Goal: Task Accomplishment & Management: Complete application form

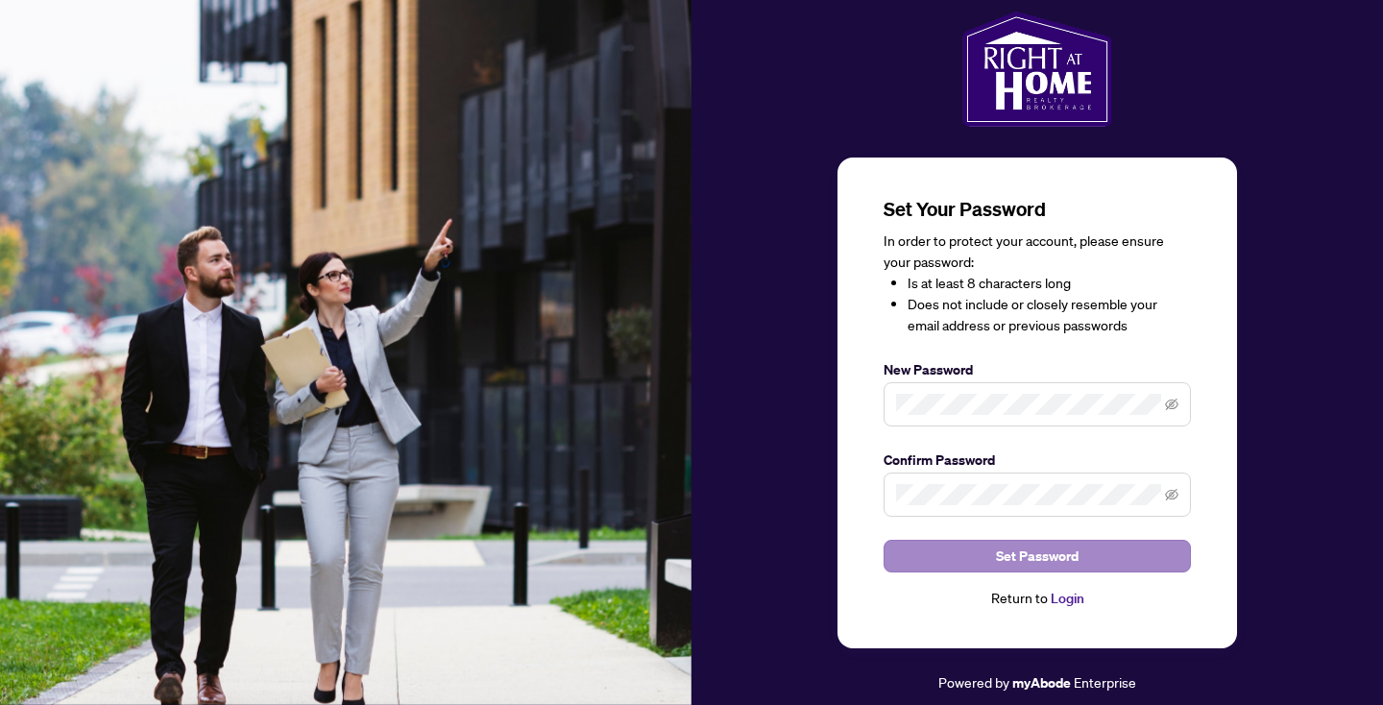
click at [949, 550] on button "Set Password" at bounding box center [1036, 556] width 307 height 33
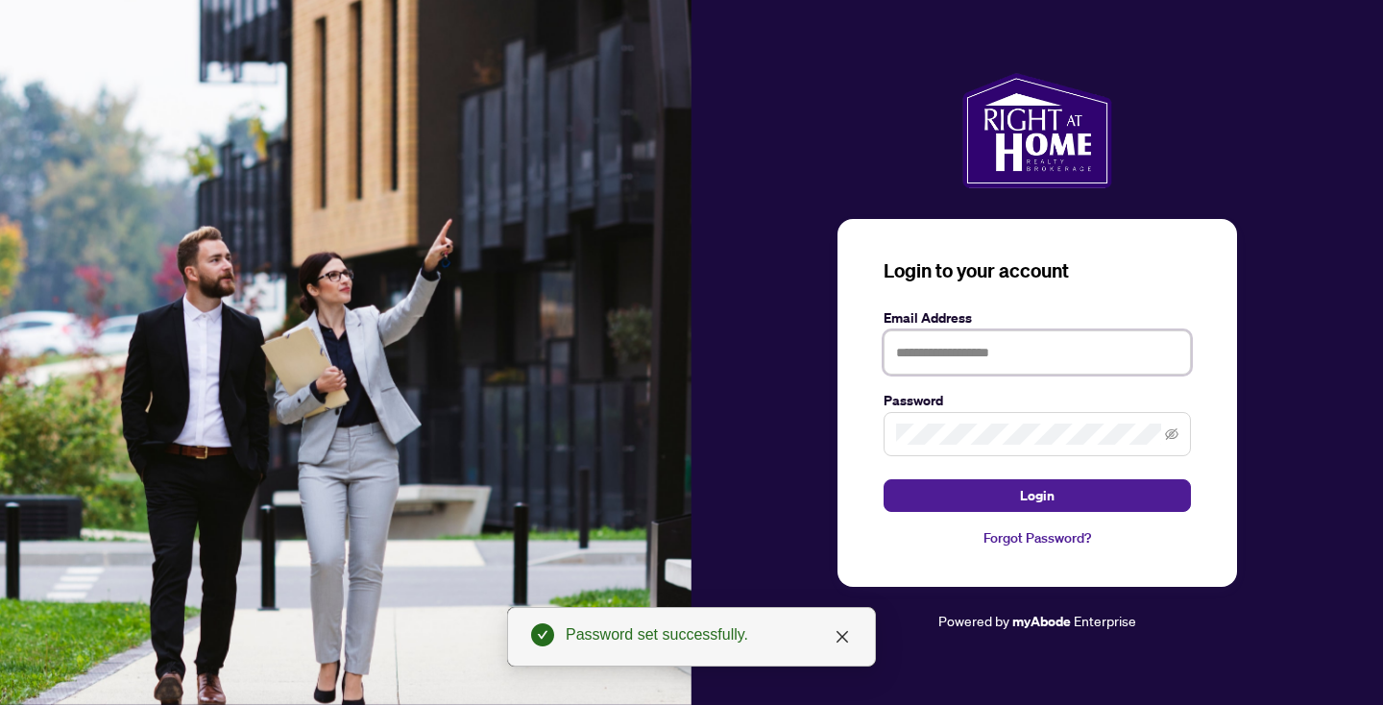
type input "**********"
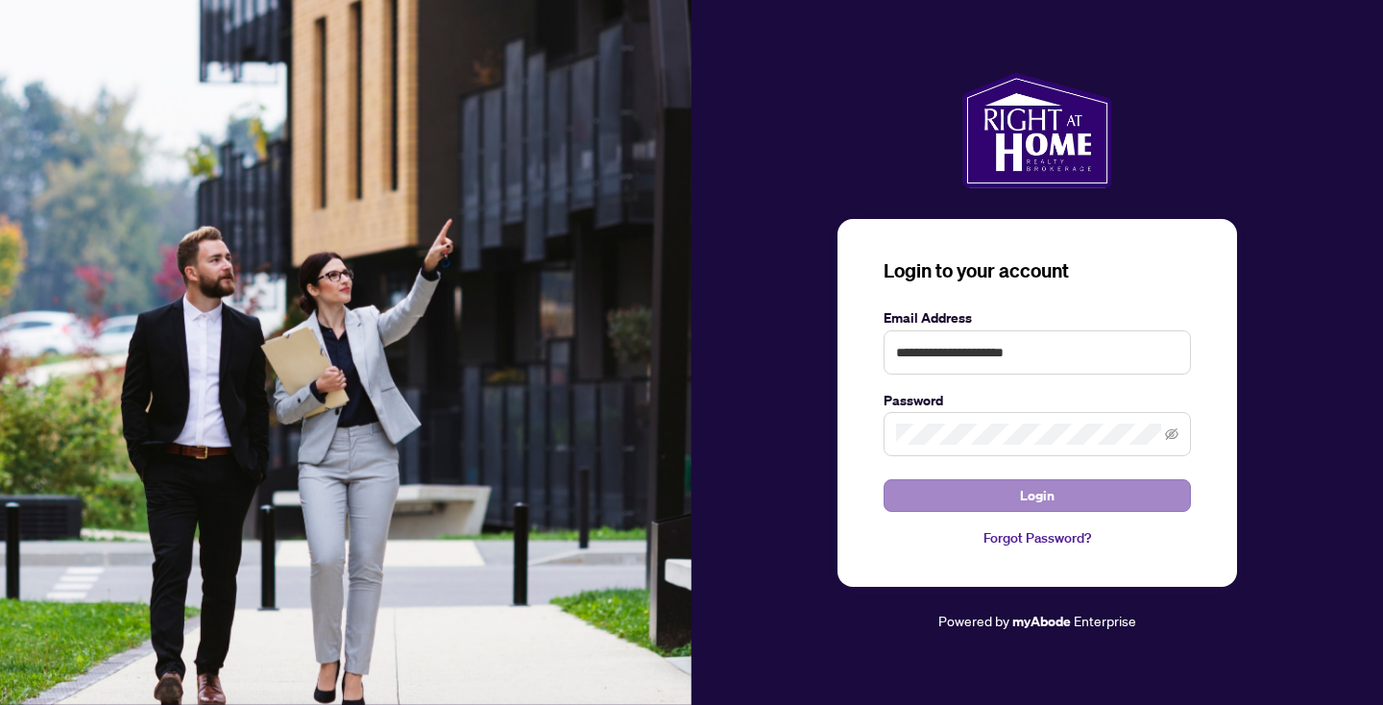
click at [1035, 495] on span "Login" at bounding box center [1037, 495] width 35 height 31
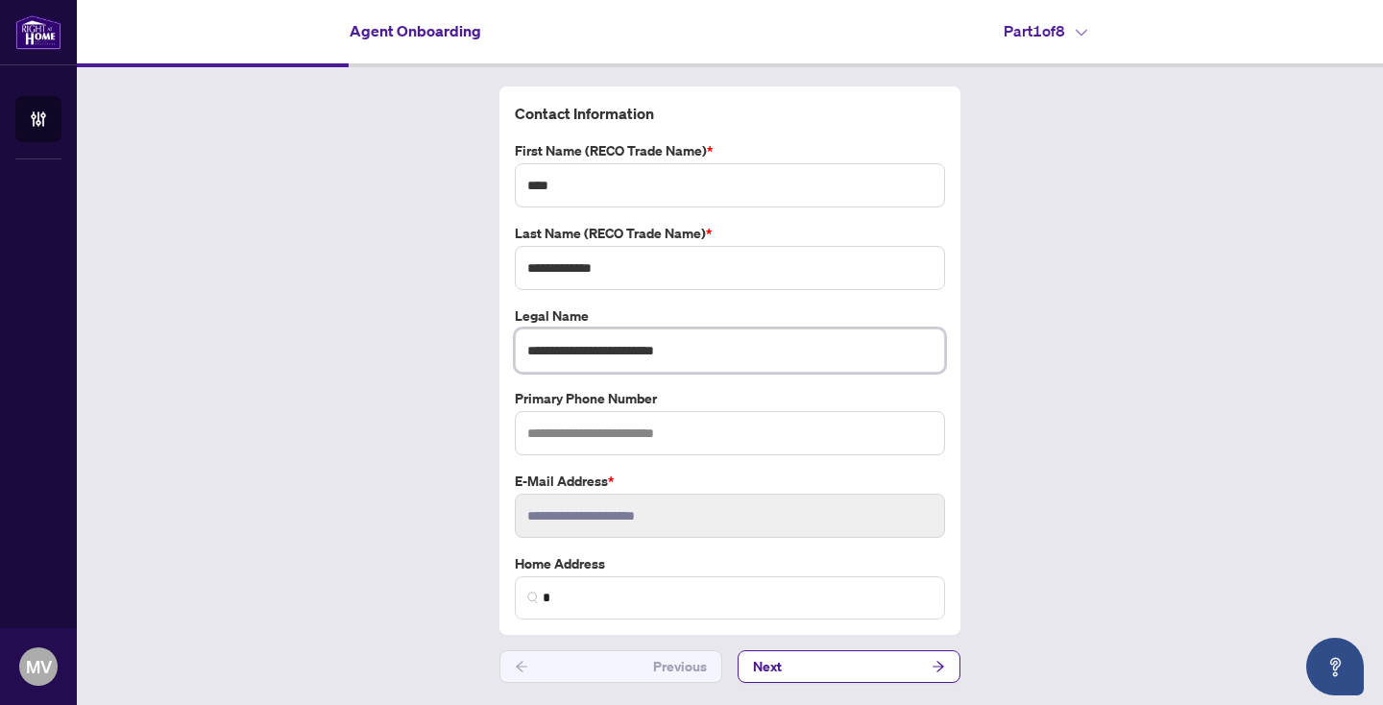
click at [720, 350] on input "**********" at bounding box center [730, 350] width 430 height 44
click at [533, 271] on input "**********" at bounding box center [730, 268] width 430 height 44
click at [528, 271] on input "**********" at bounding box center [730, 268] width 430 height 44
type input "**********"
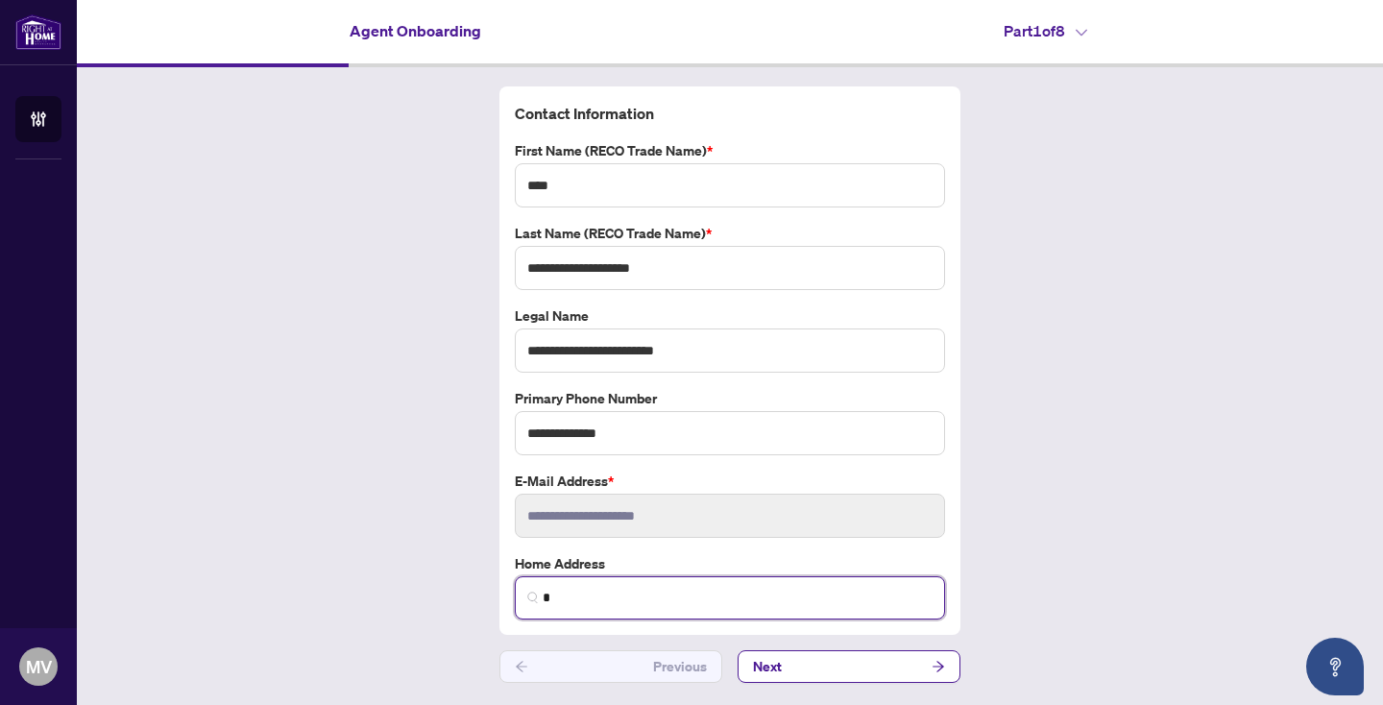
click at [619, 588] on input "*" at bounding box center [738, 598] width 390 height 20
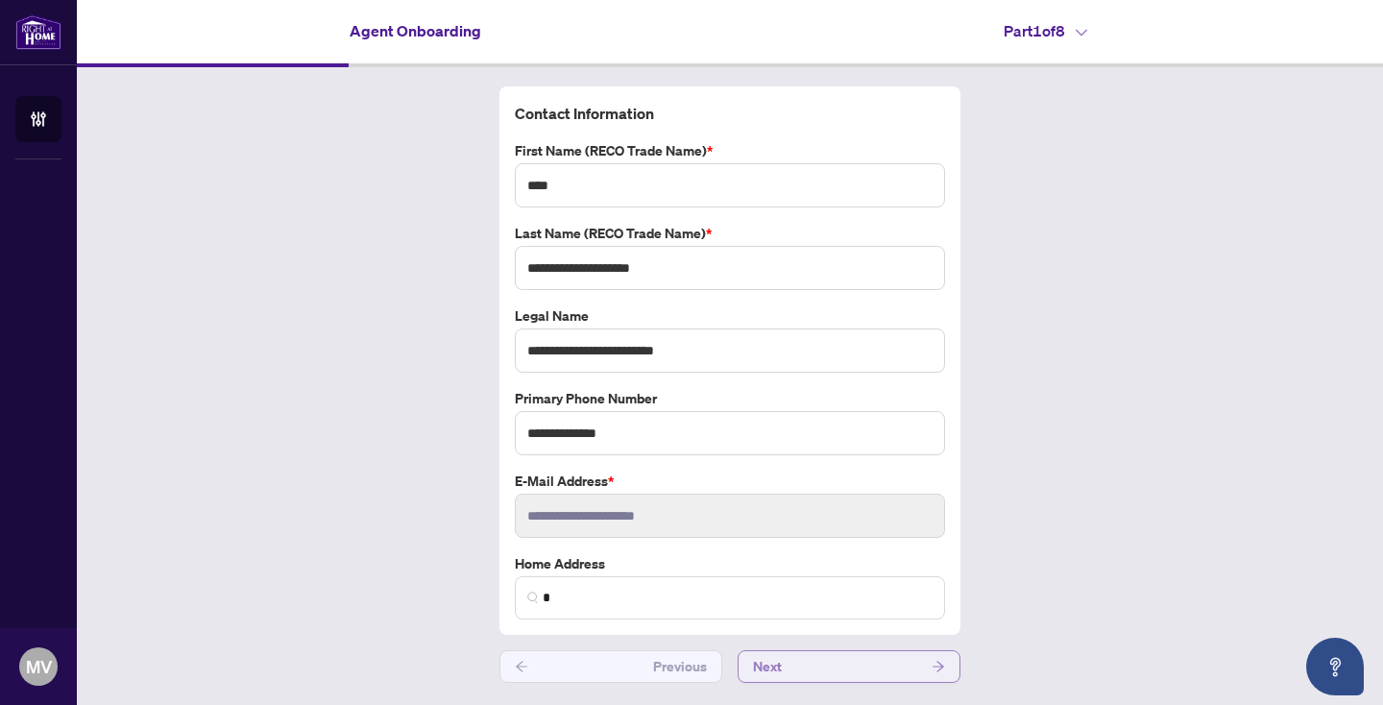
click at [794, 655] on button "Next" at bounding box center [848, 666] width 223 height 33
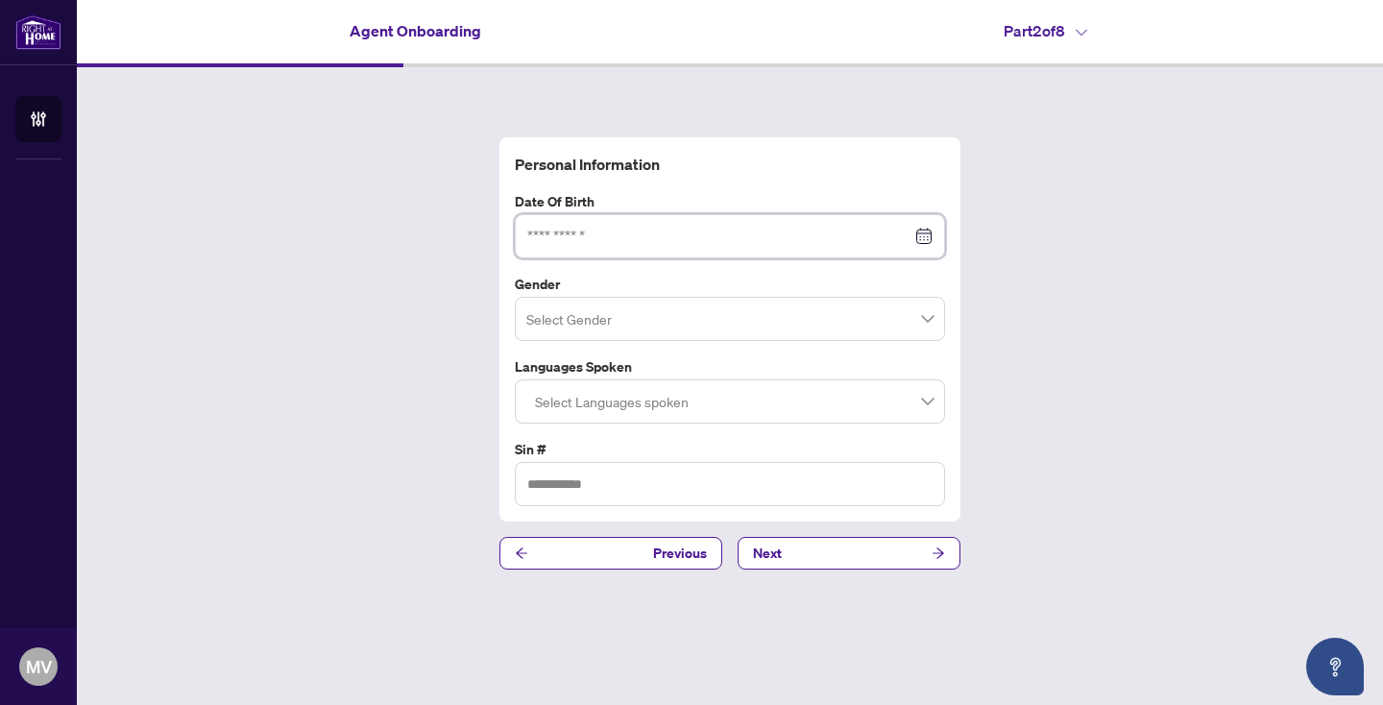
click at [650, 232] on input at bounding box center [719, 236] width 384 height 21
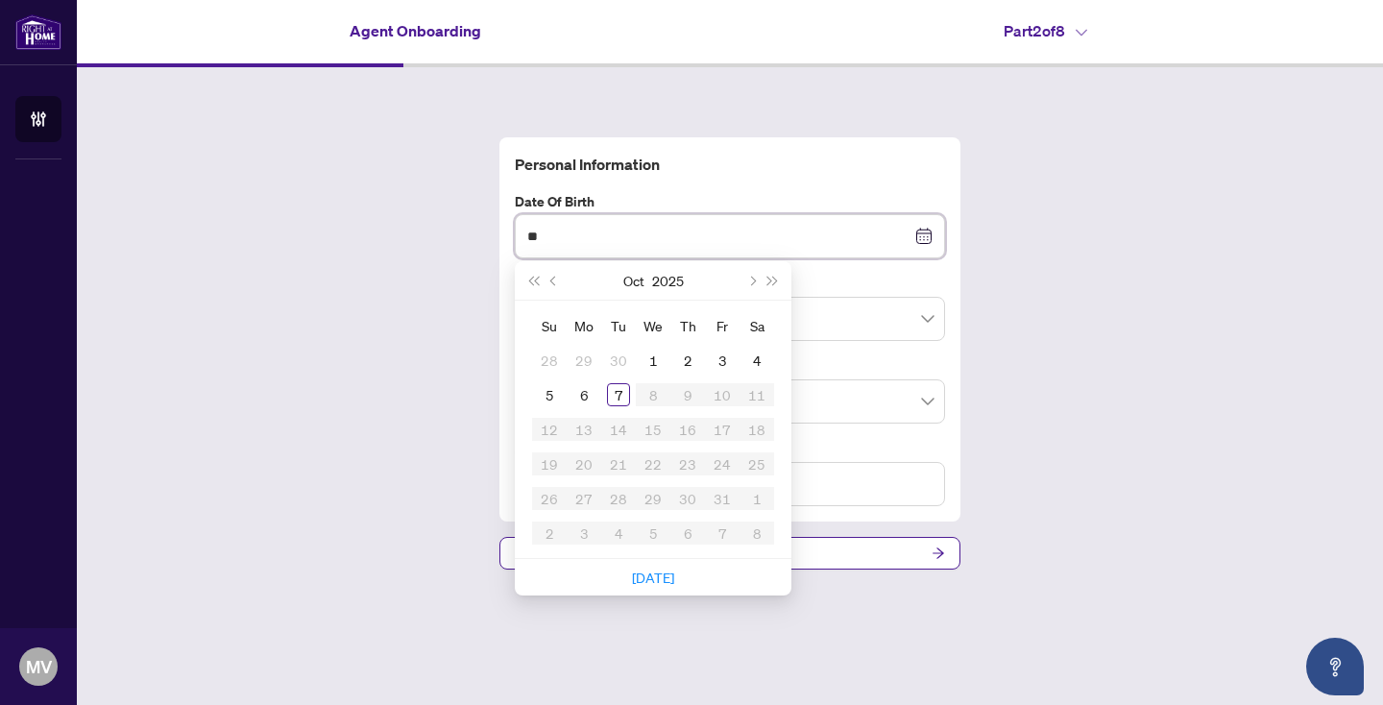
type input "*"
click at [751, 290] on button "Next month (PageDown)" at bounding box center [750, 280] width 21 height 38
click at [675, 292] on button "2025" at bounding box center [669, 280] width 32 height 38
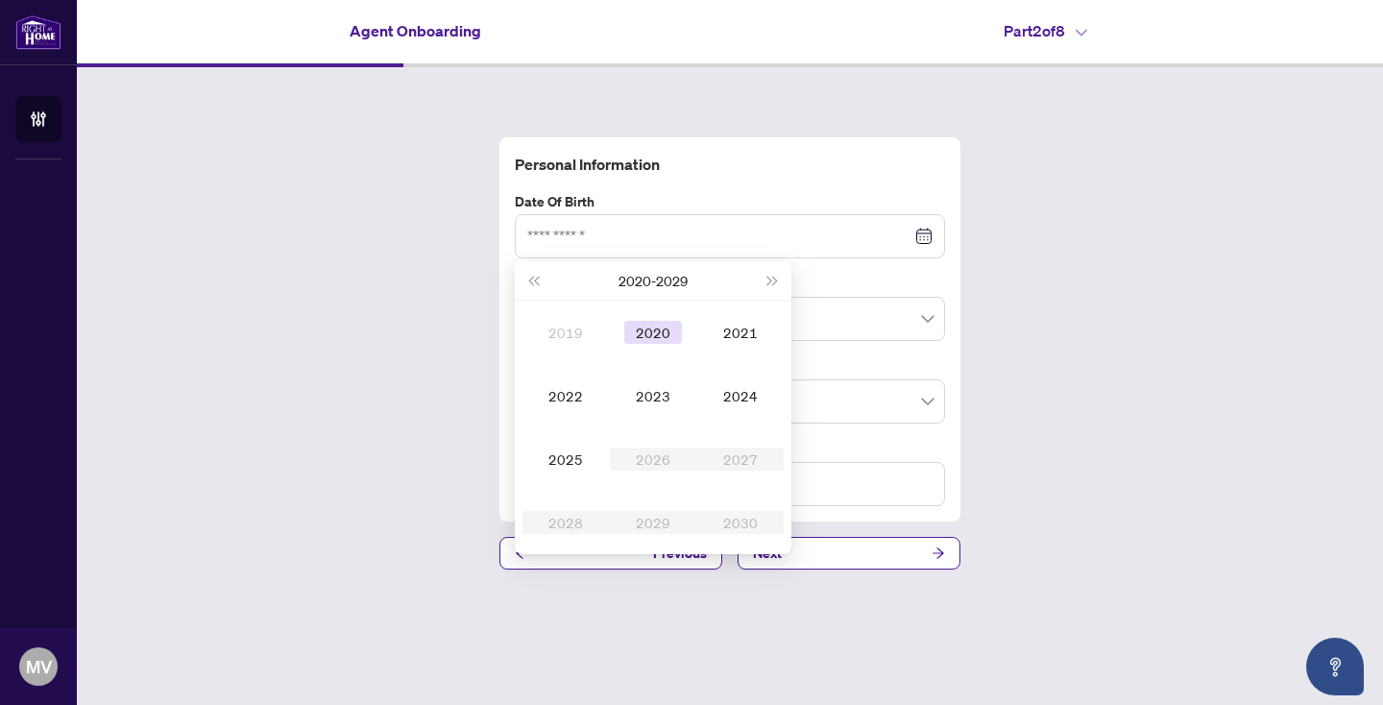
type input "**********"
click at [658, 287] on button "[DATE] - [DATE]" at bounding box center [652, 280] width 69 height 38
click at [580, 332] on div "[DATE]-[DATE]" at bounding box center [561, 321] width 92 height 23
click at [735, 329] on div "1991" at bounding box center [740, 332] width 58 height 23
click at [734, 525] on div "Dec" at bounding box center [740, 522] width 58 height 23
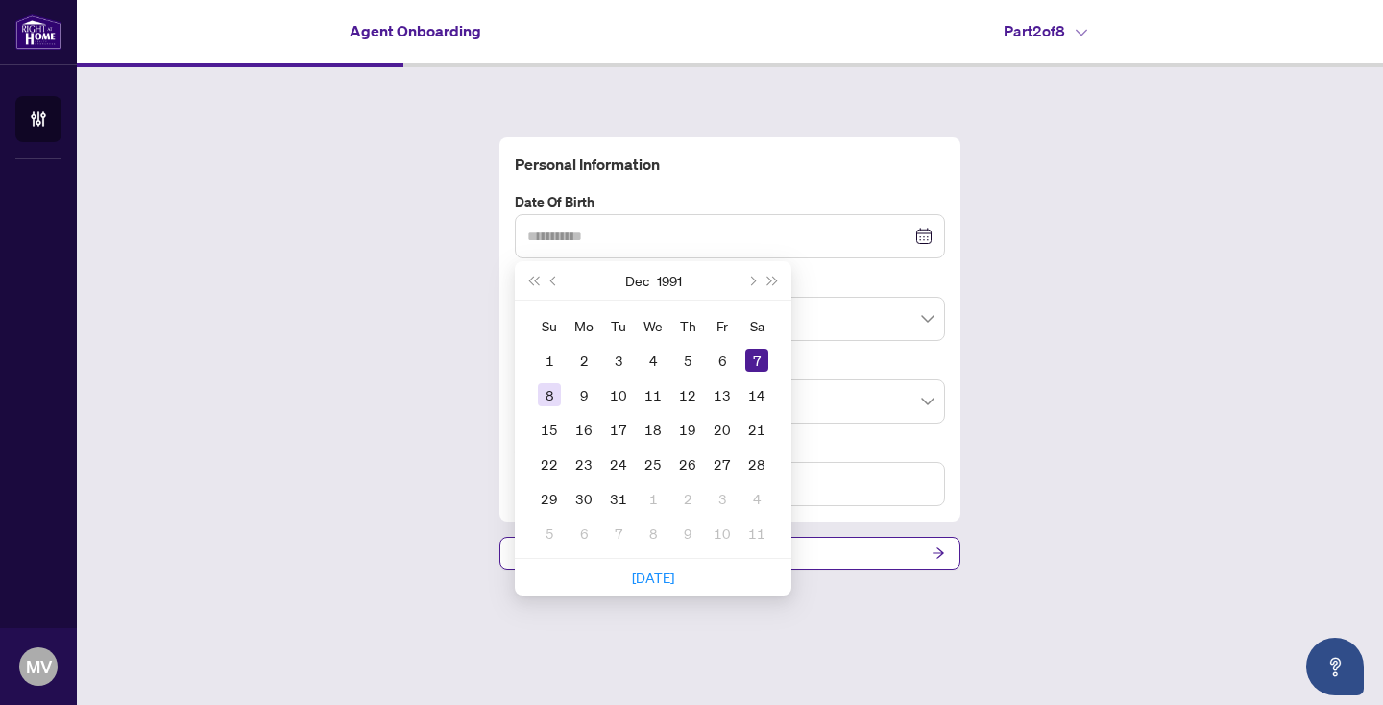
type input "**********"
click at [549, 393] on div "8" at bounding box center [549, 394] width 23 height 23
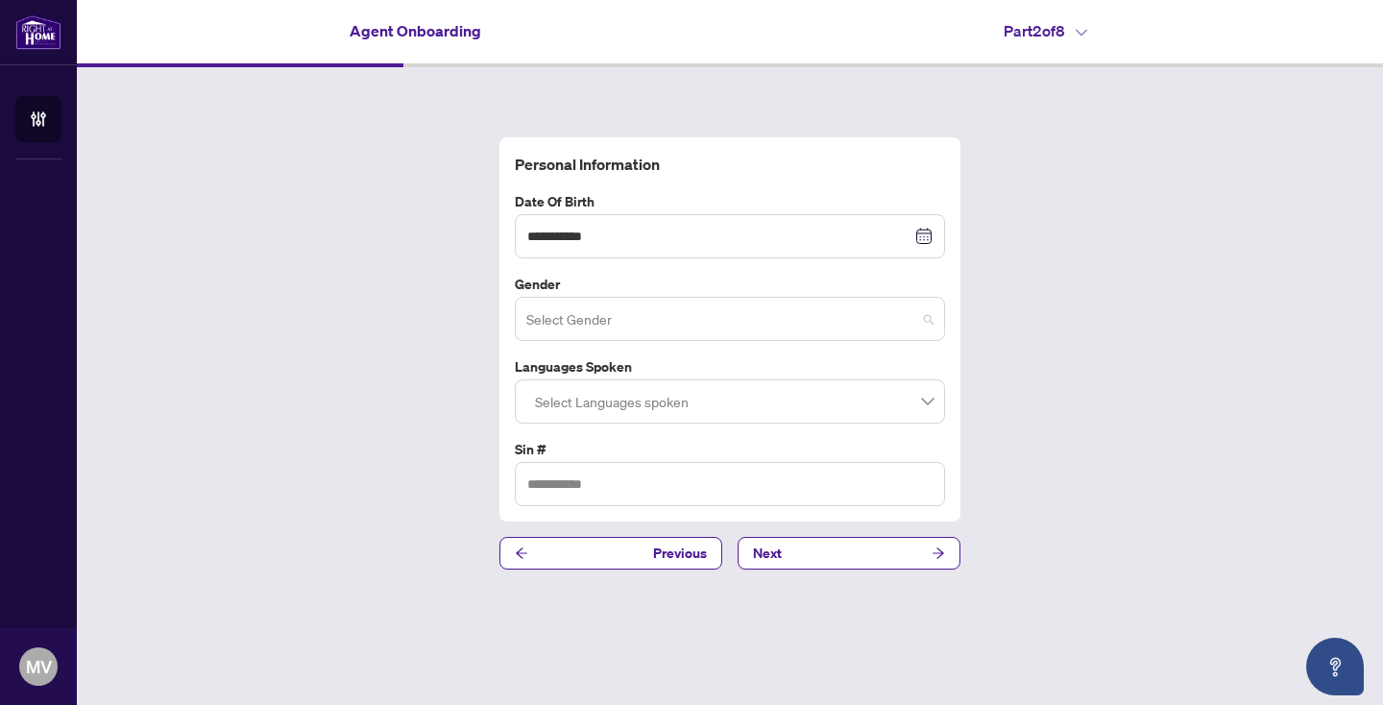
click at [620, 327] on input "search" at bounding box center [721, 322] width 390 height 42
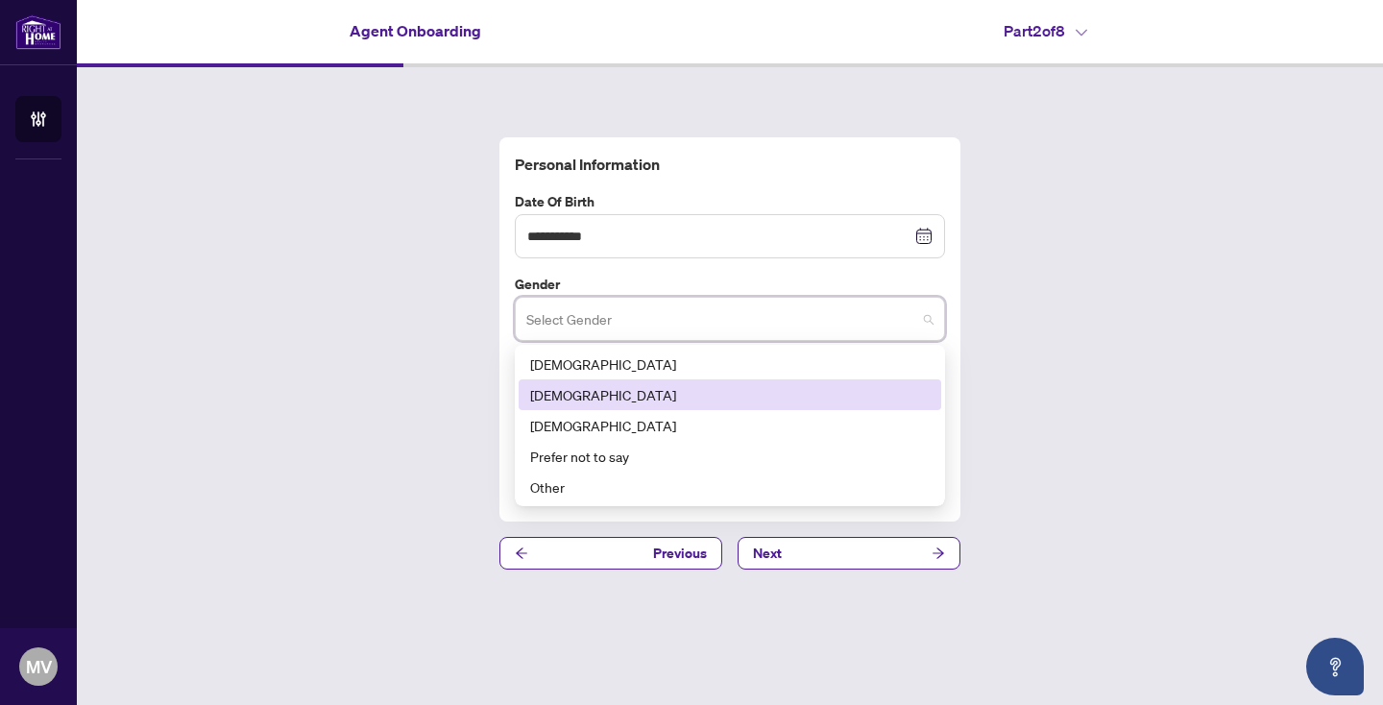
click at [596, 387] on div "[DEMOGRAPHIC_DATA]" at bounding box center [729, 394] width 399 height 21
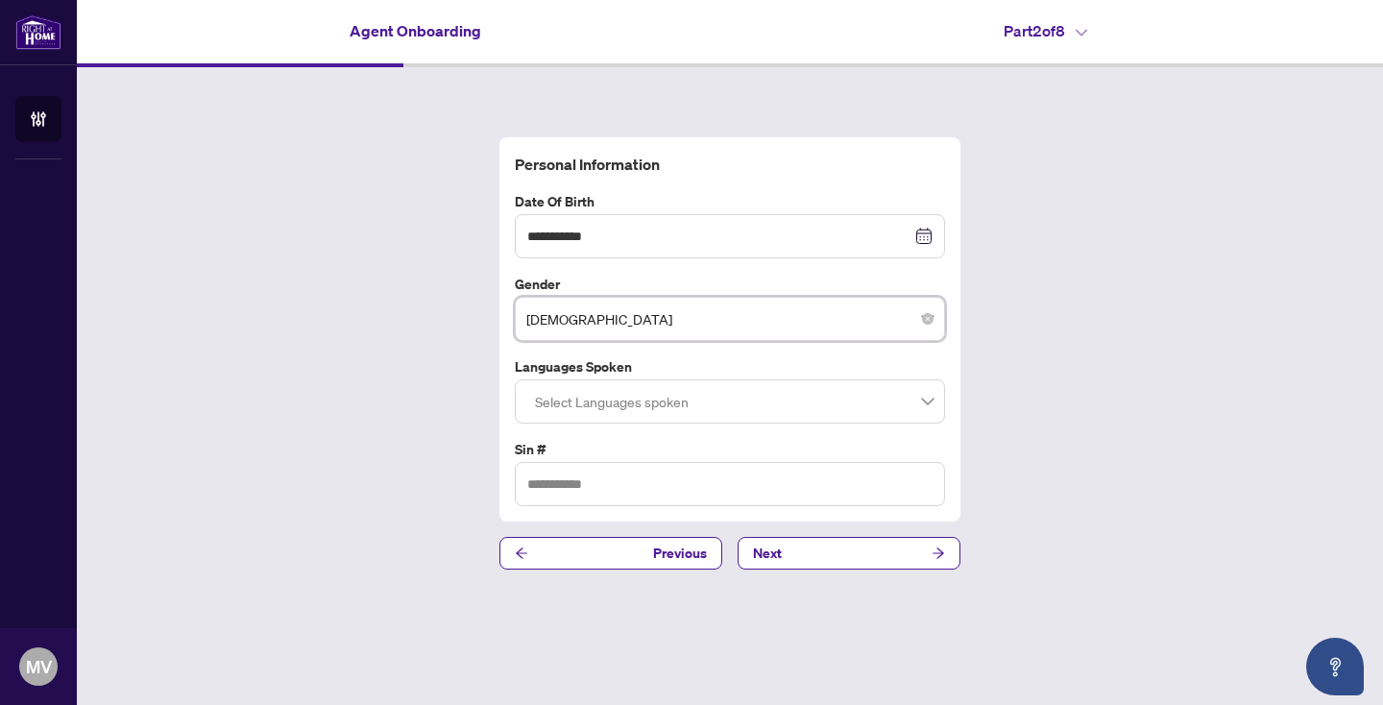
click at [650, 403] on div at bounding box center [729, 401] width 405 height 35
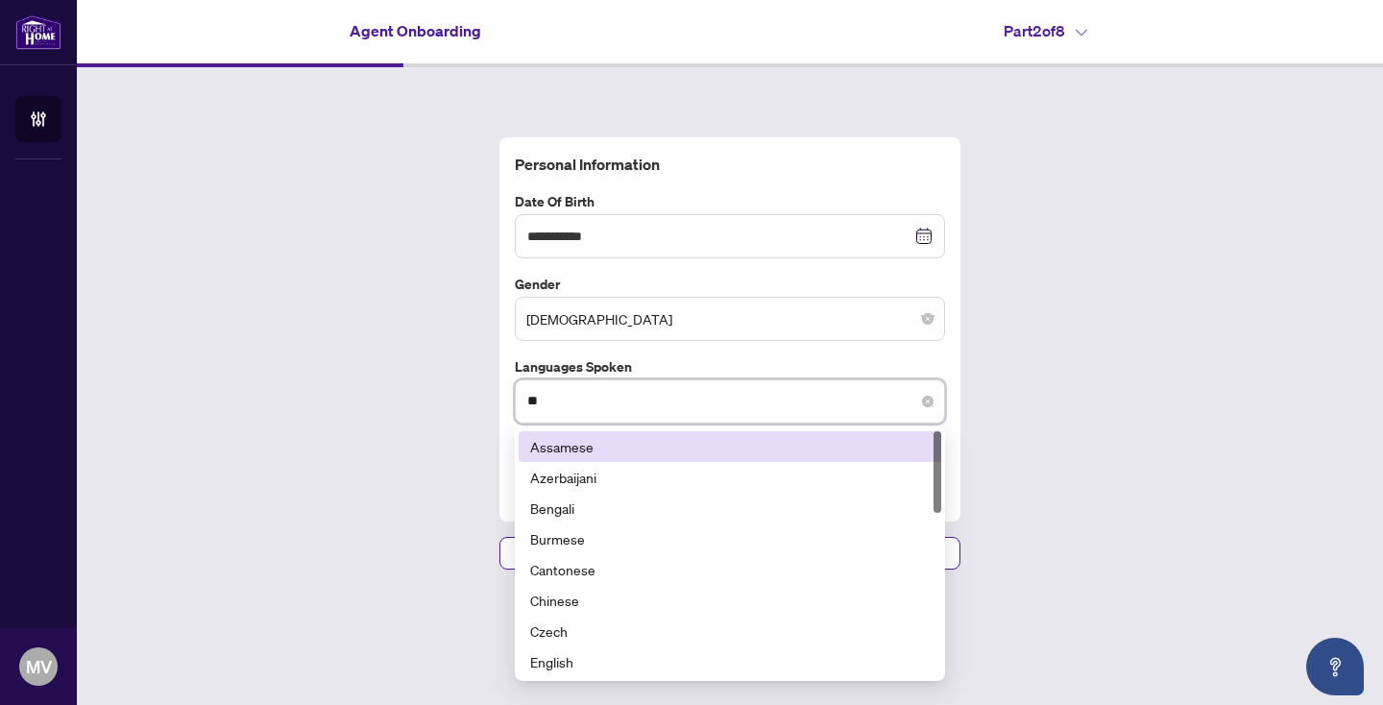
type input "***"
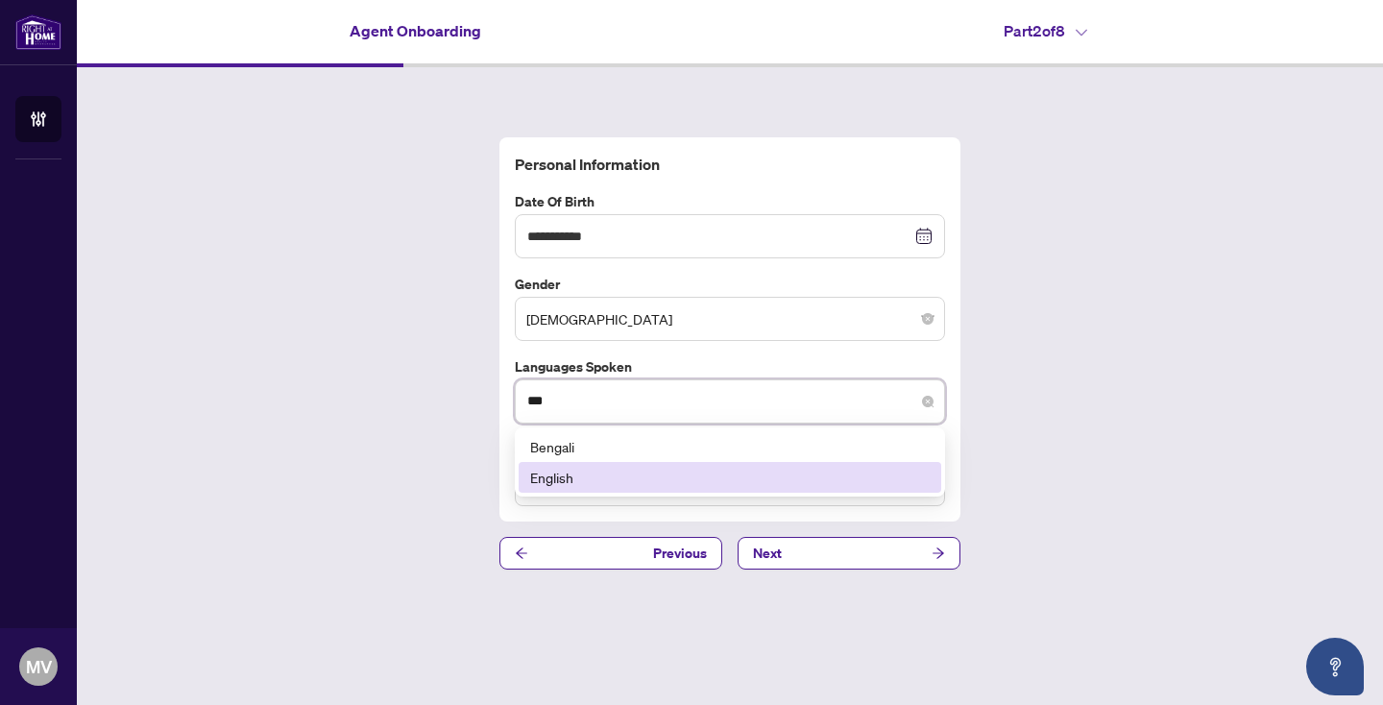
click at [560, 475] on div "English" at bounding box center [729, 477] width 399 height 21
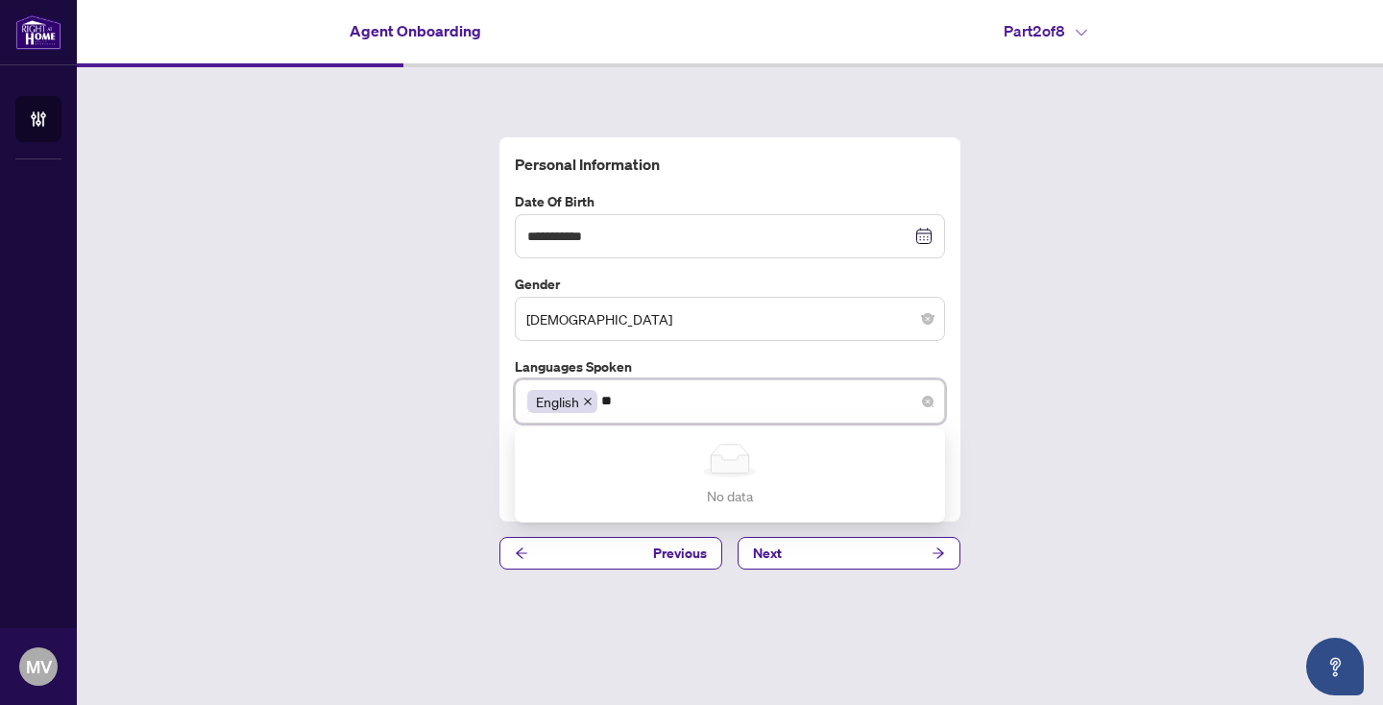
type input "*"
type input "*******"
click at [1034, 461] on div "**********" at bounding box center [730, 353] width 1306 height 572
click at [725, 409] on div "English" at bounding box center [729, 401] width 405 height 35
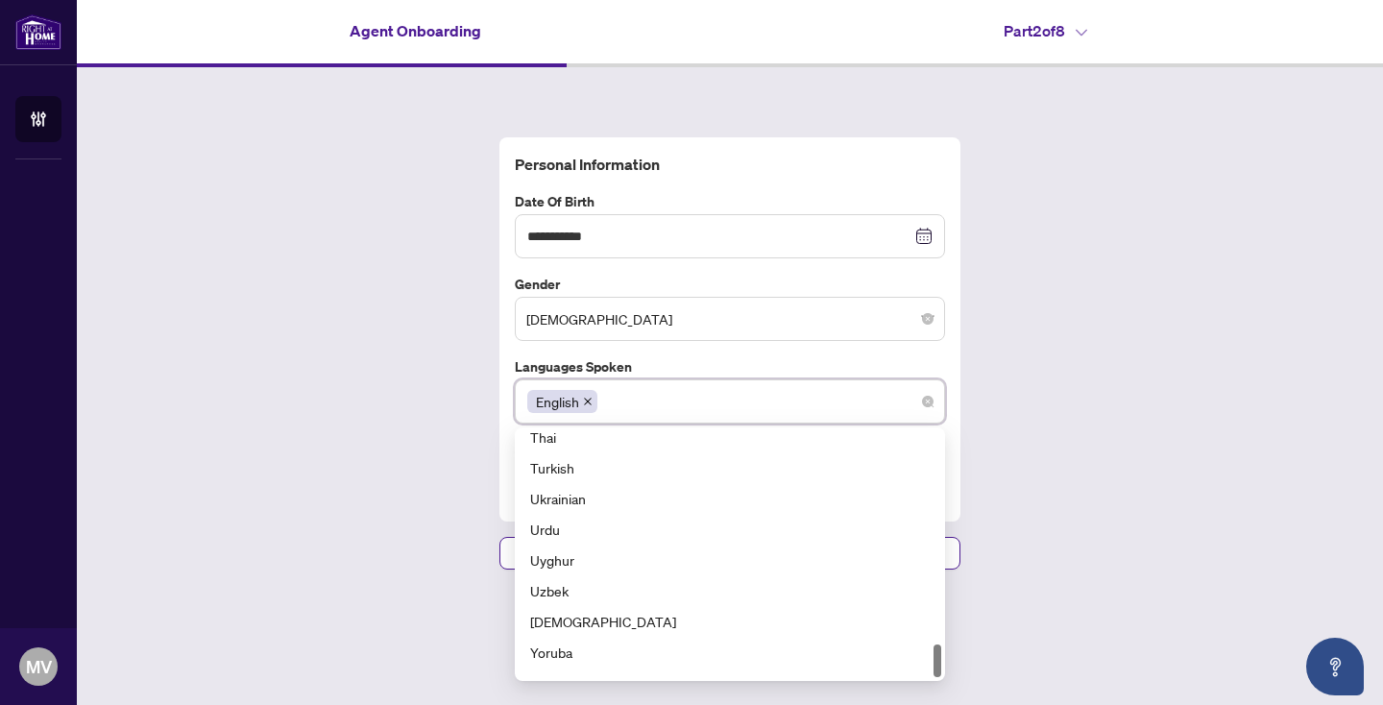
scroll to position [1598, 0]
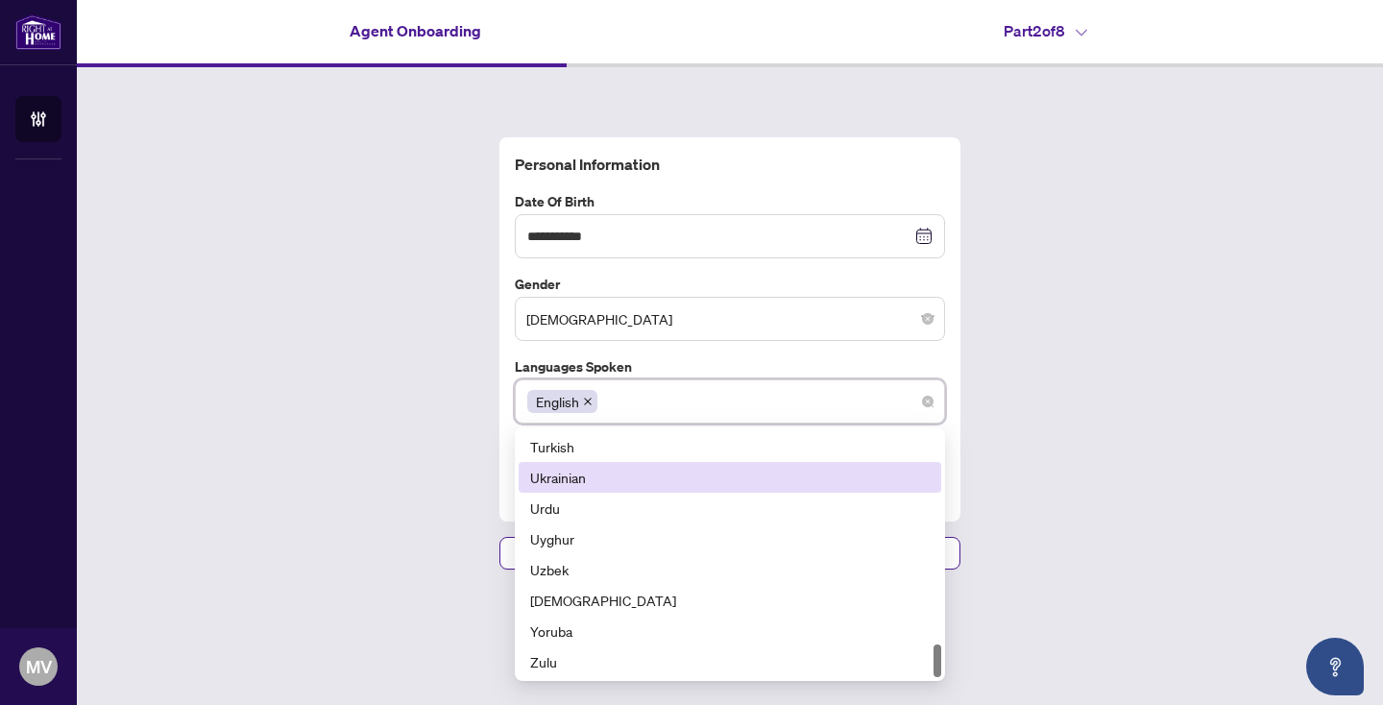
click at [1054, 430] on div "**********" at bounding box center [730, 353] width 1306 height 572
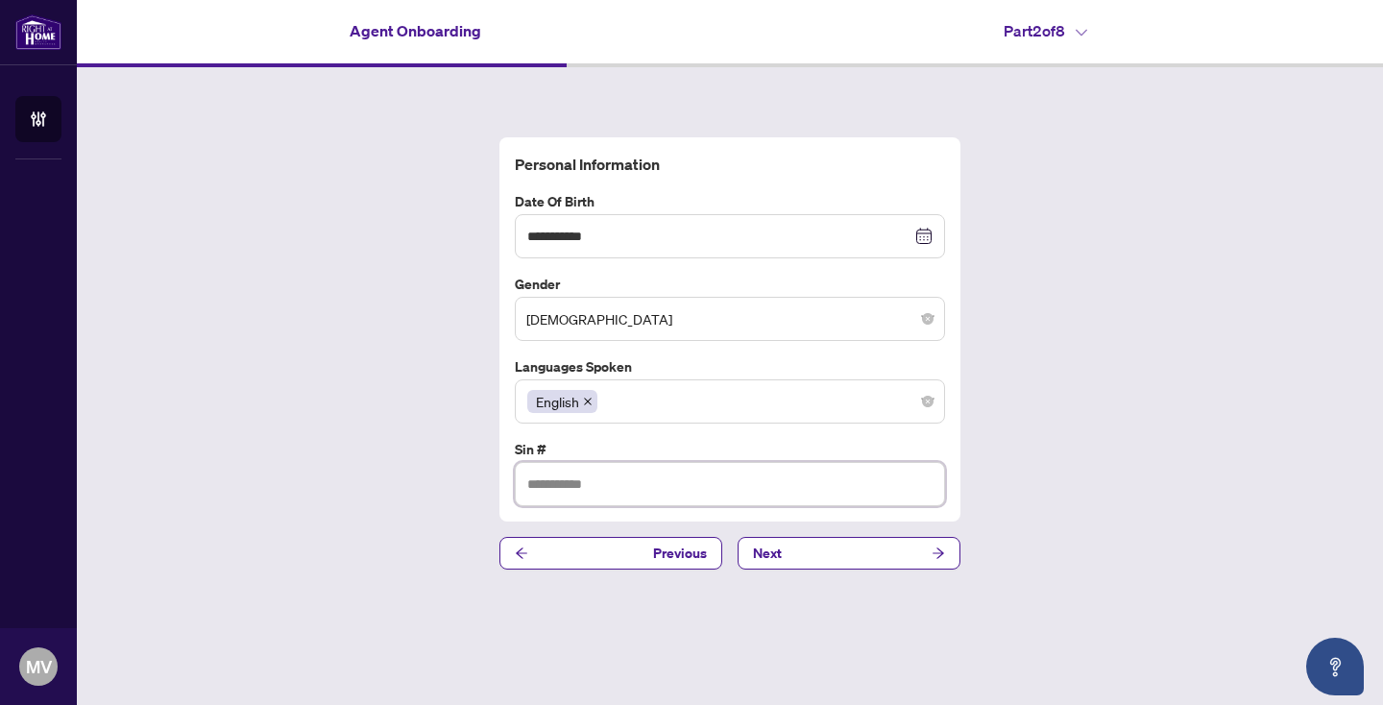
click at [597, 485] on input "text" at bounding box center [730, 484] width 430 height 44
paste input "*********"
type input "*********"
click at [821, 550] on button "Next" at bounding box center [848, 553] width 223 height 33
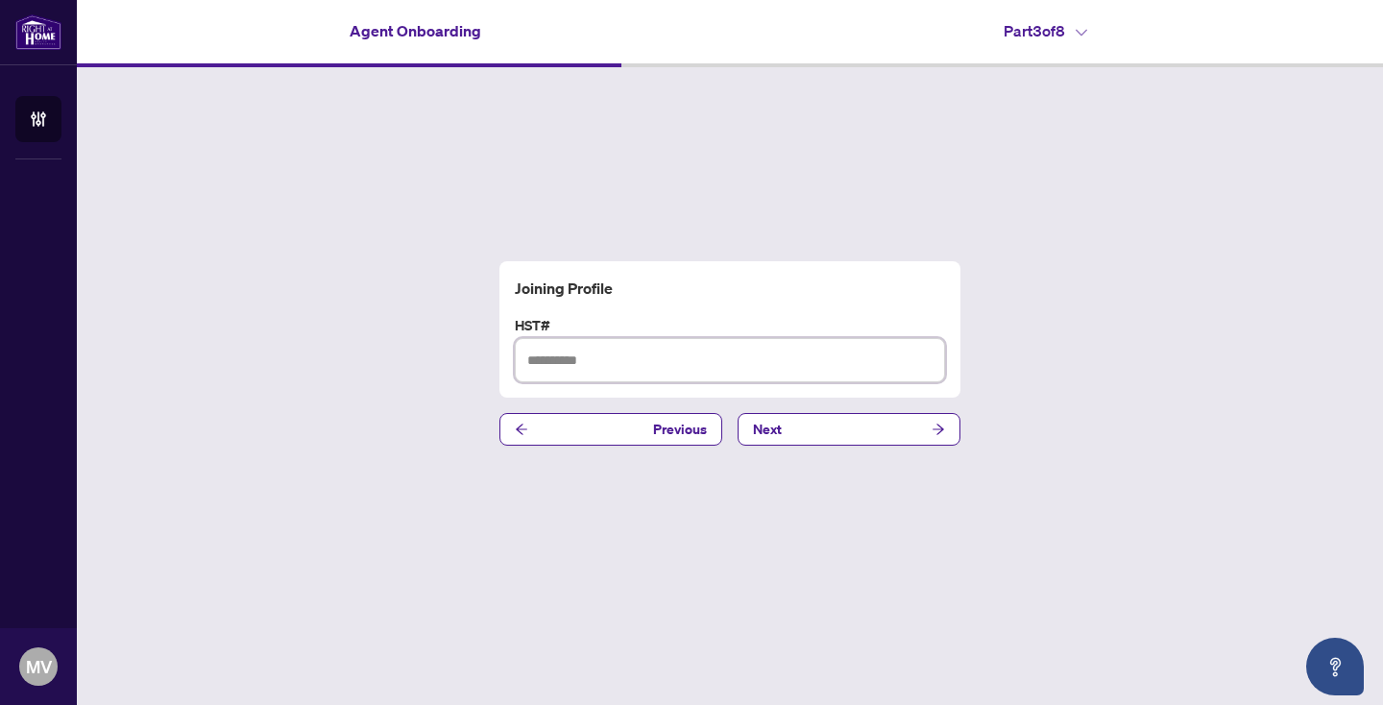
click at [706, 359] on input "text" at bounding box center [730, 360] width 430 height 44
click at [776, 427] on span "Next" at bounding box center [767, 429] width 29 height 31
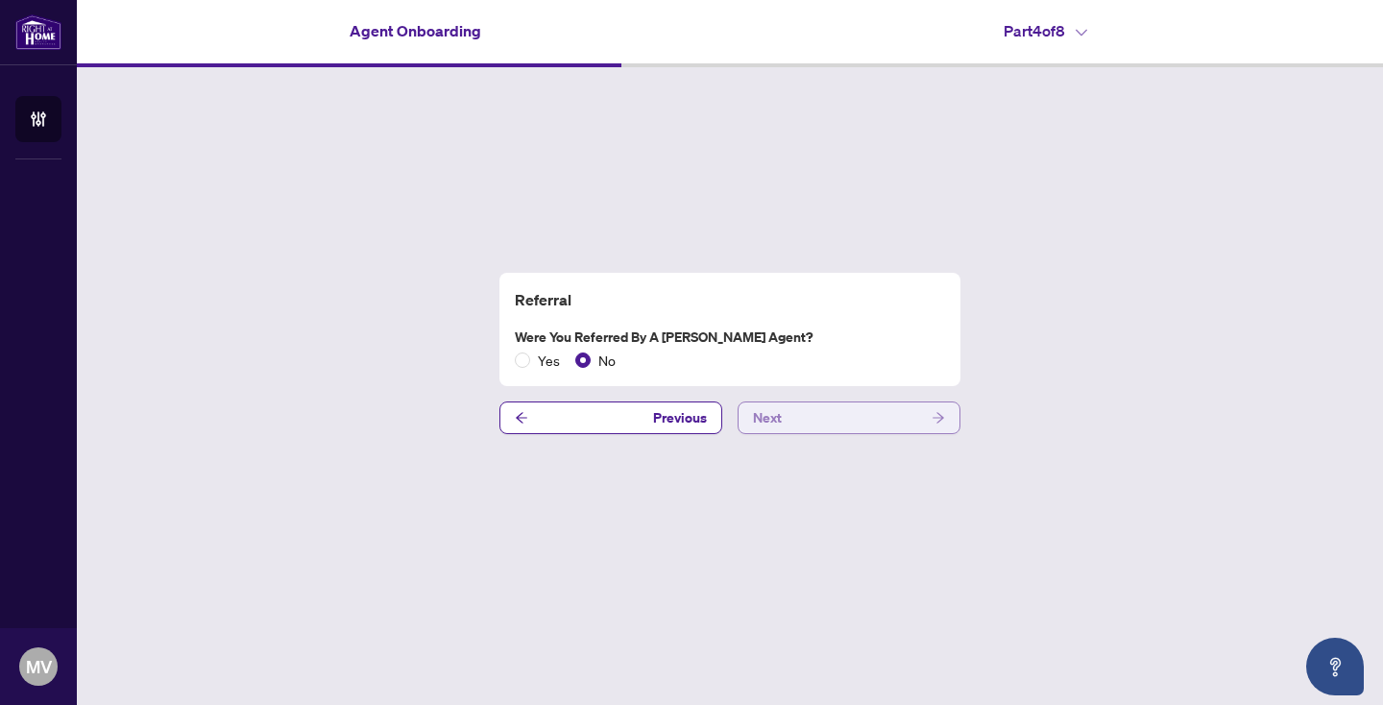
click at [824, 408] on button "Next" at bounding box center [848, 417] width 223 height 33
click at [808, 407] on button "Next" at bounding box center [848, 417] width 223 height 33
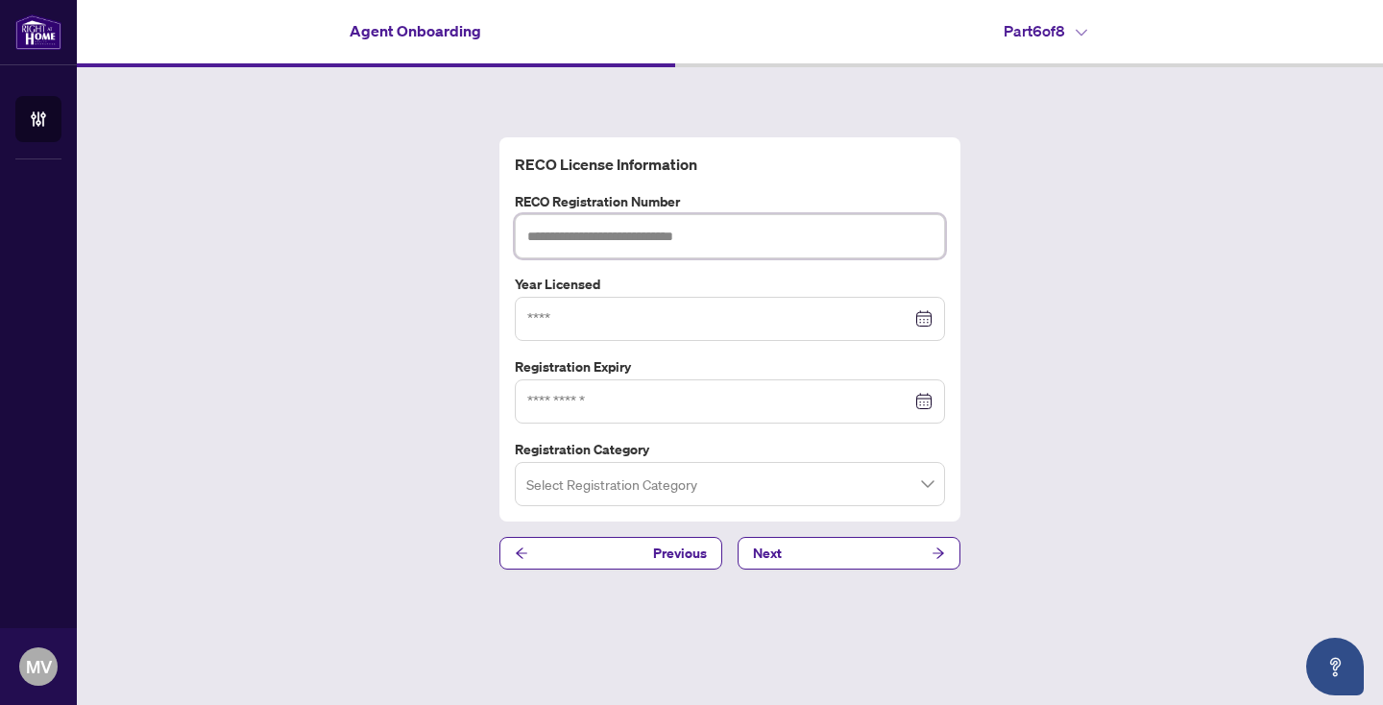
click at [764, 237] on input "text" at bounding box center [730, 236] width 430 height 44
click at [701, 339] on div at bounding box center [730, 319] width 430 height 44
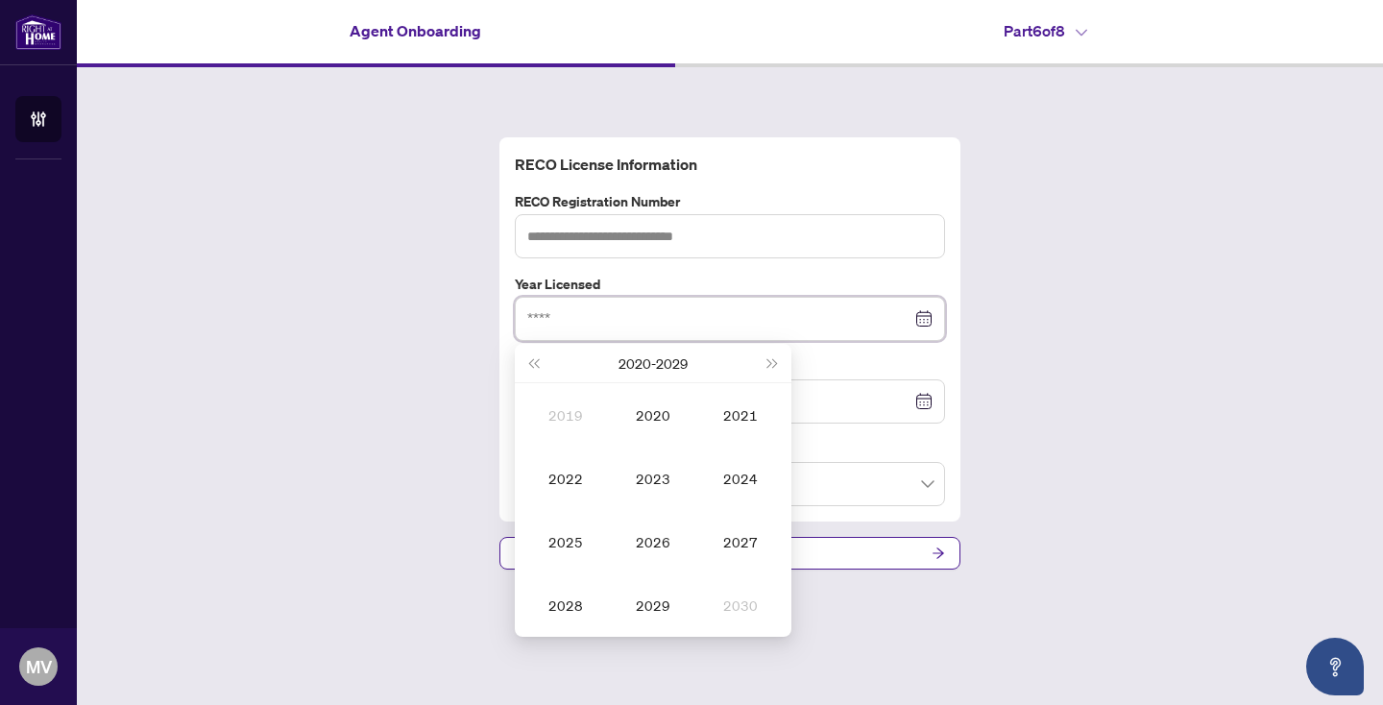
click at [701, 315] on input at bounding box center [719, 318] width 384 height 21
click at [1003, 304] on div "RECO License Information RECO Registration Number Year Licensed [DATE] - [DATE]…" at bounding box center [730, 353] width 1306 height 572
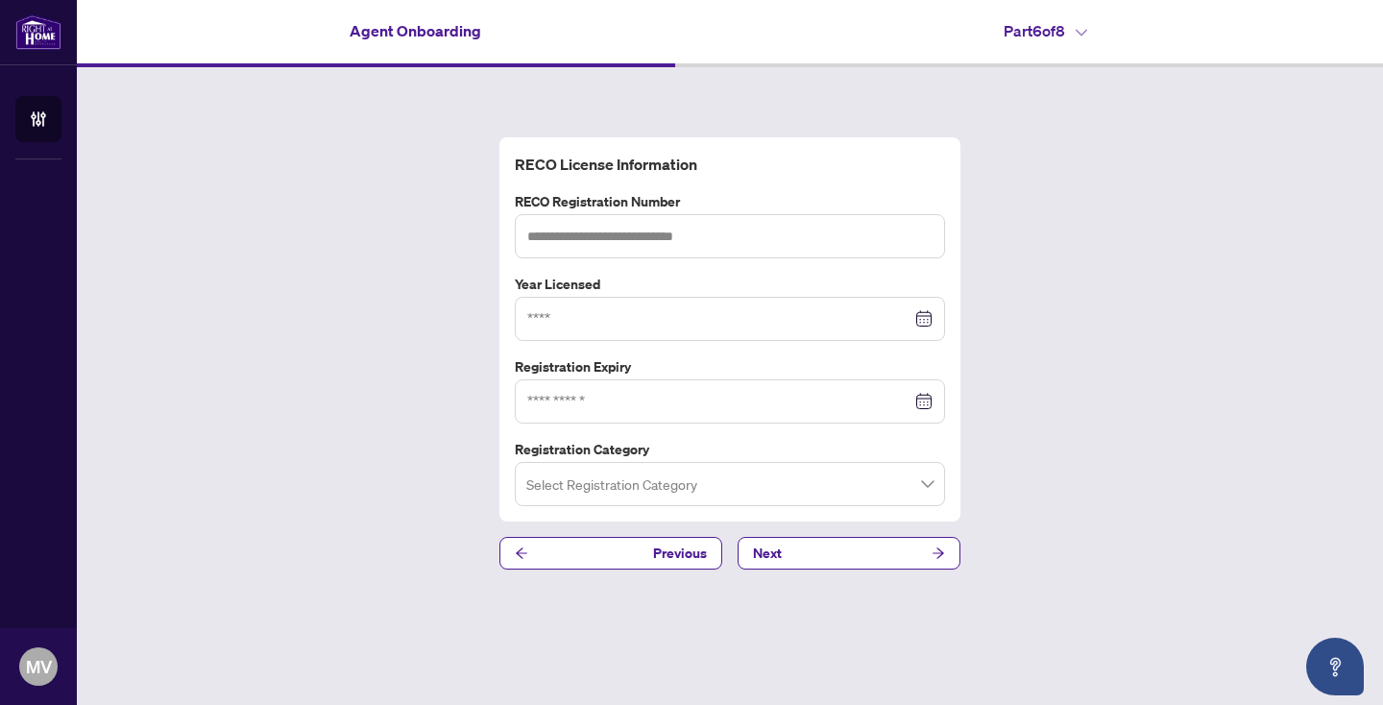
click at [768, 411] on div at bounding box center [730, 401] width 430 height 44
click at [1001, 377] on div "RECO License Information RECO Registration Number Year Licensed [DATE] - [DATE]…" at bounding box center [730, 353] width 1306 height 572
click at [821, 567] on button "Next" at bounding box center [848, 553] width 223 height 33
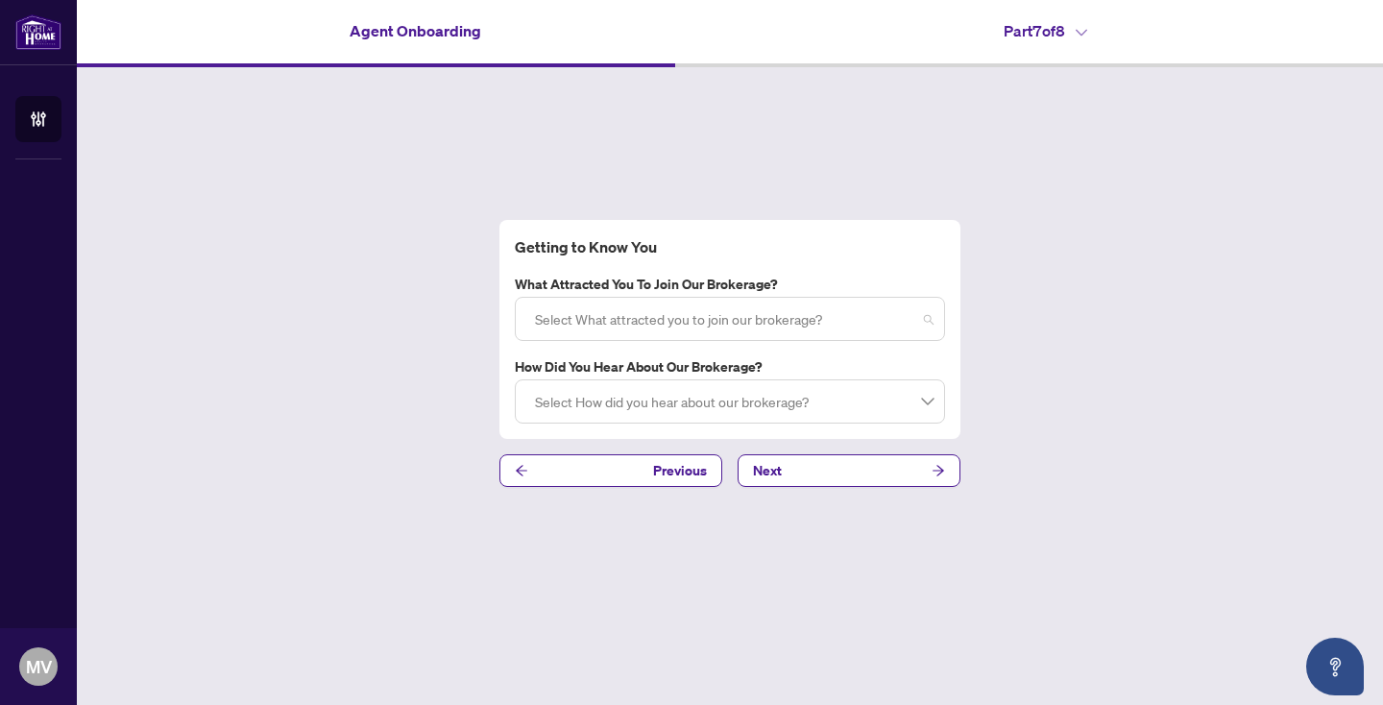
click at [783, 324] on div at bounding box center [729, 318] width 405 height 35
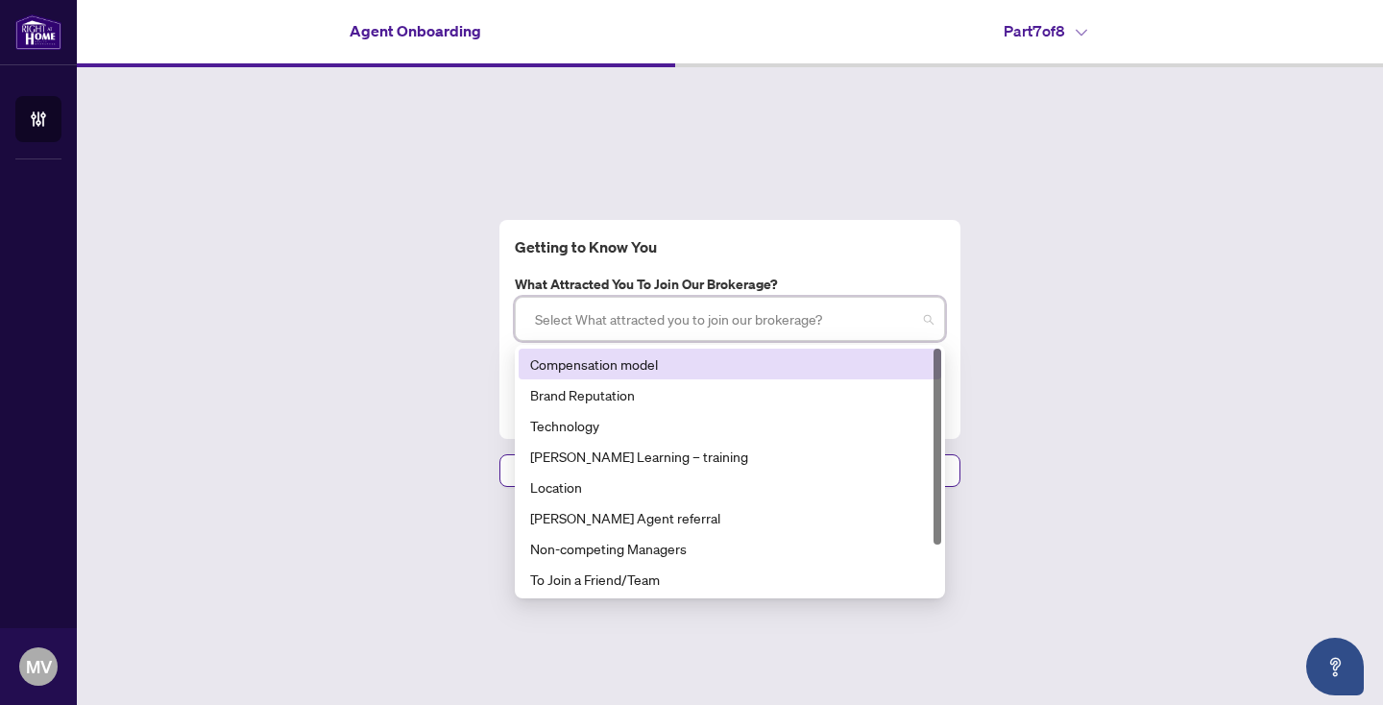
click at [671, 370] on div "Compensation model" at bounding box center [729, 363] width 399 height 21
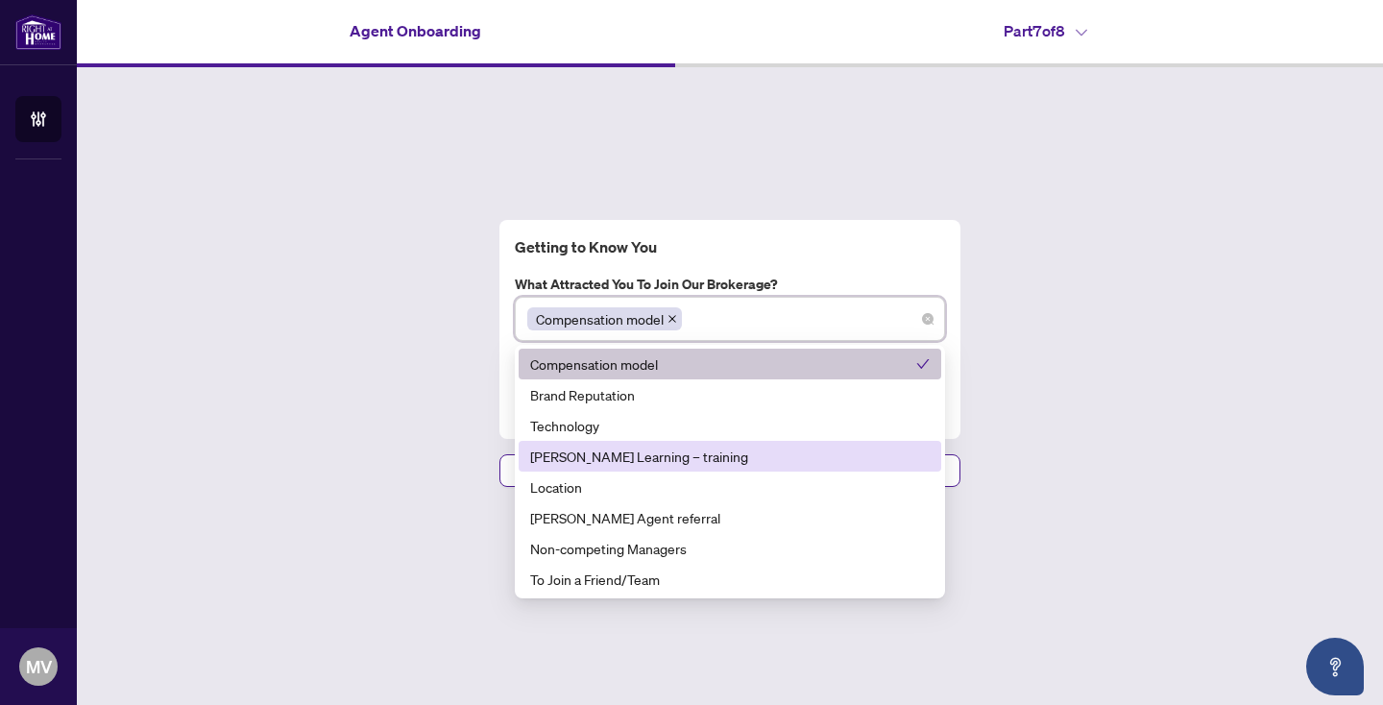
click at [658, 457] on div "[PERSON_NAME] Learning – training" at bounding box center [729, 456] width 399 height 21
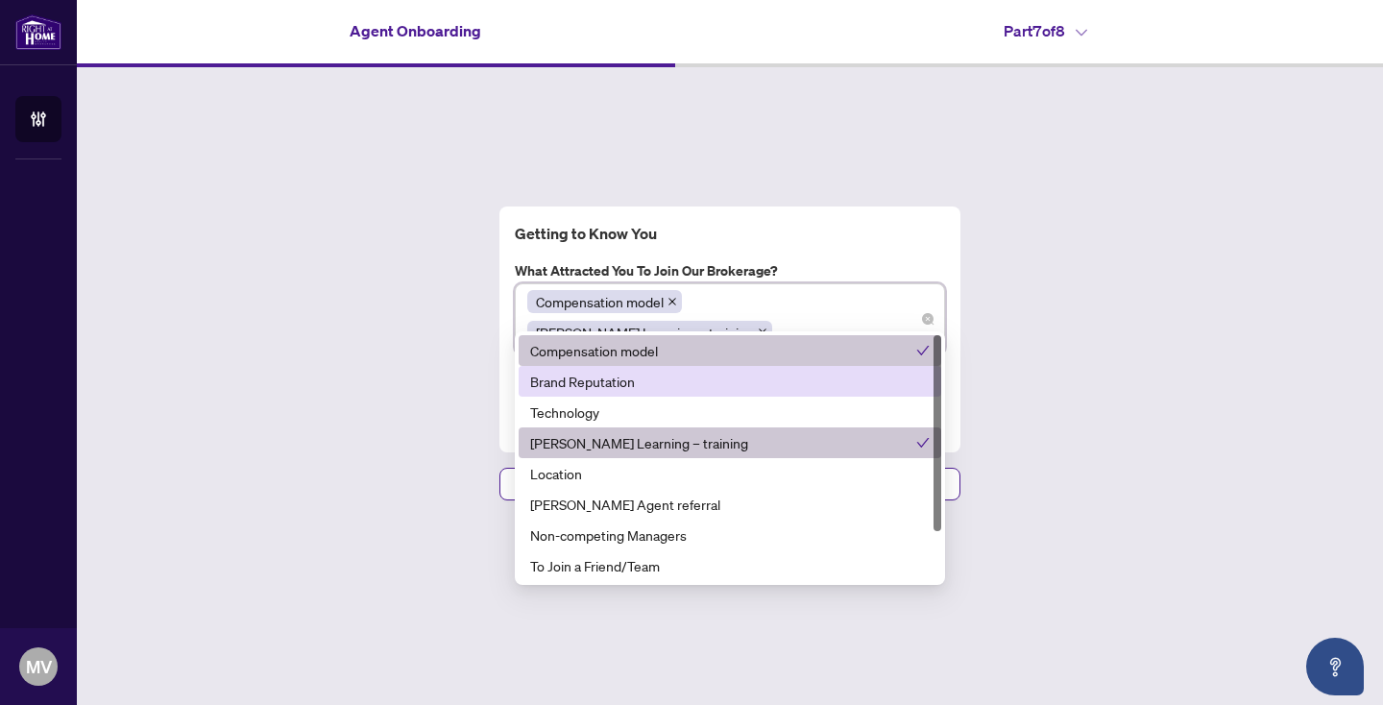
click at [1043, 338] on div "Getting to Know You What attracted you to join our brokerage? Compensation mode…" at bounding box center [730, 353] width 1306 height 572
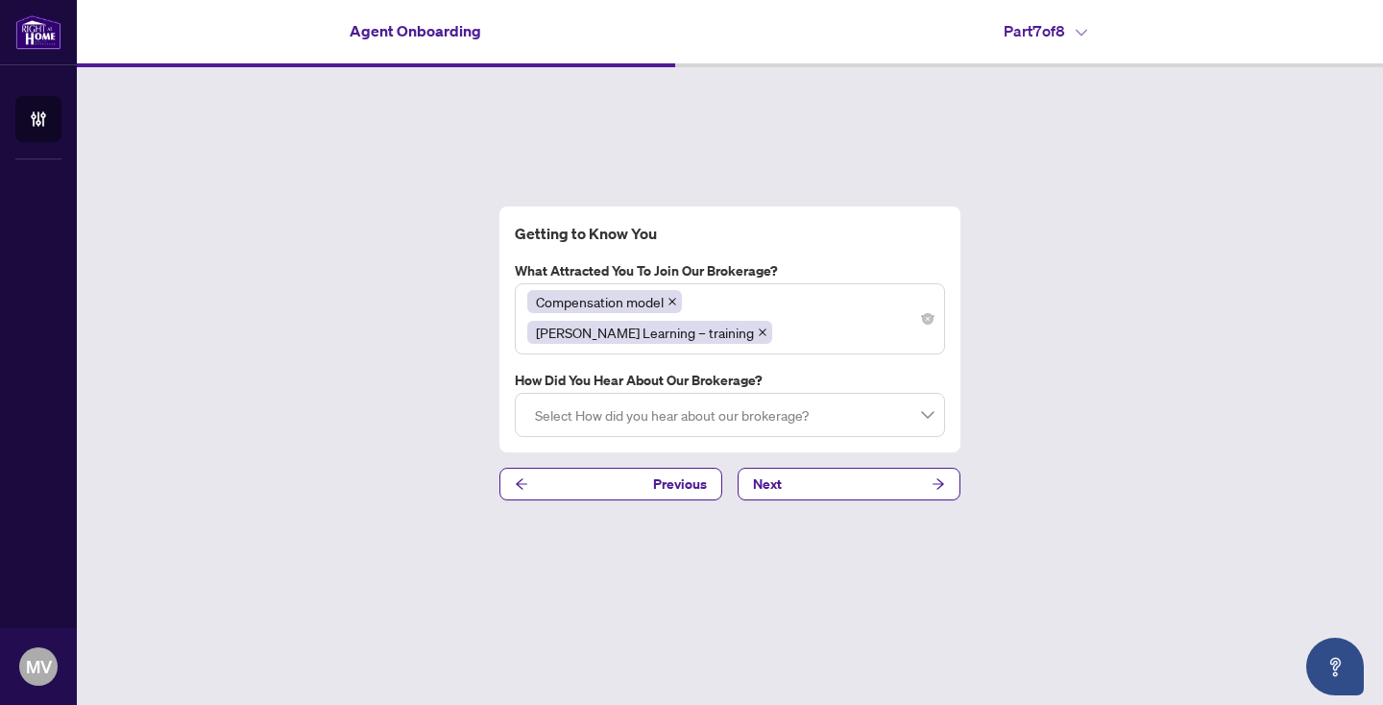
click at [730, 399] on div at bounding box center [729, 415] width 405 height 35
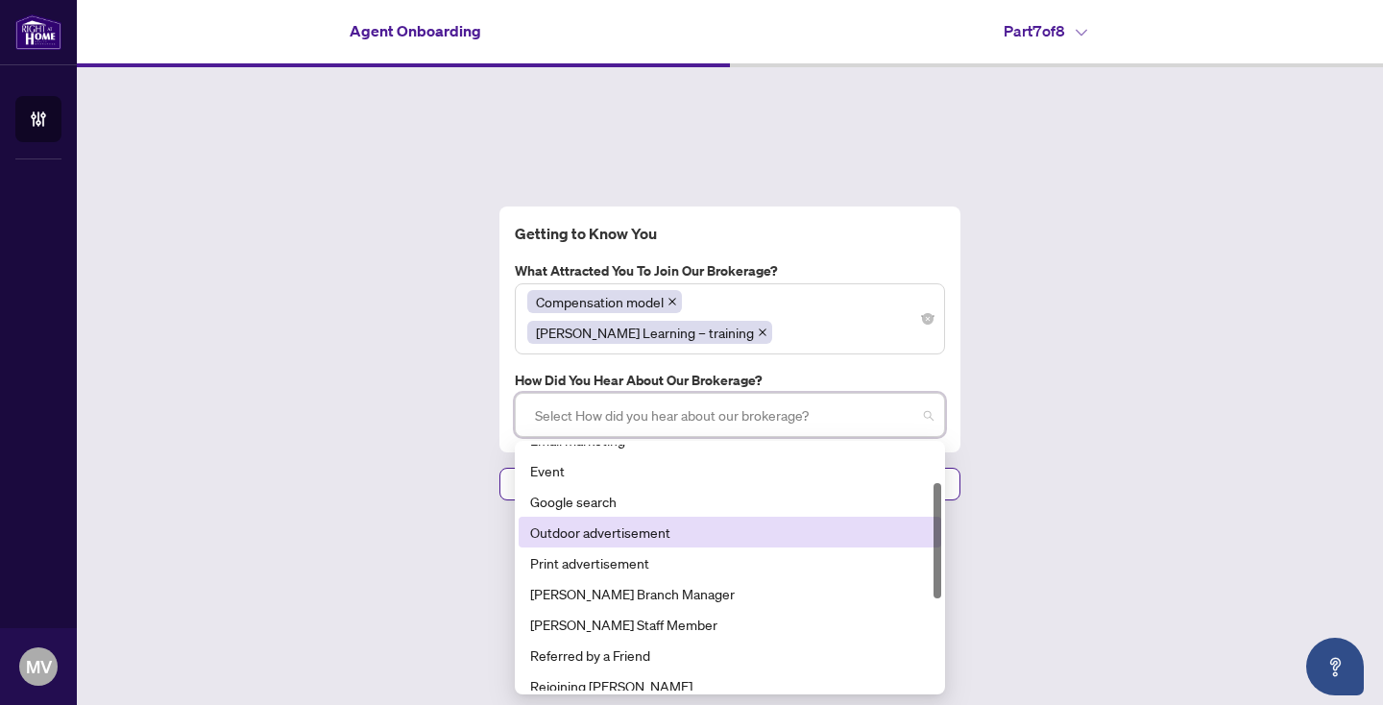
scroll to position [82, 0]
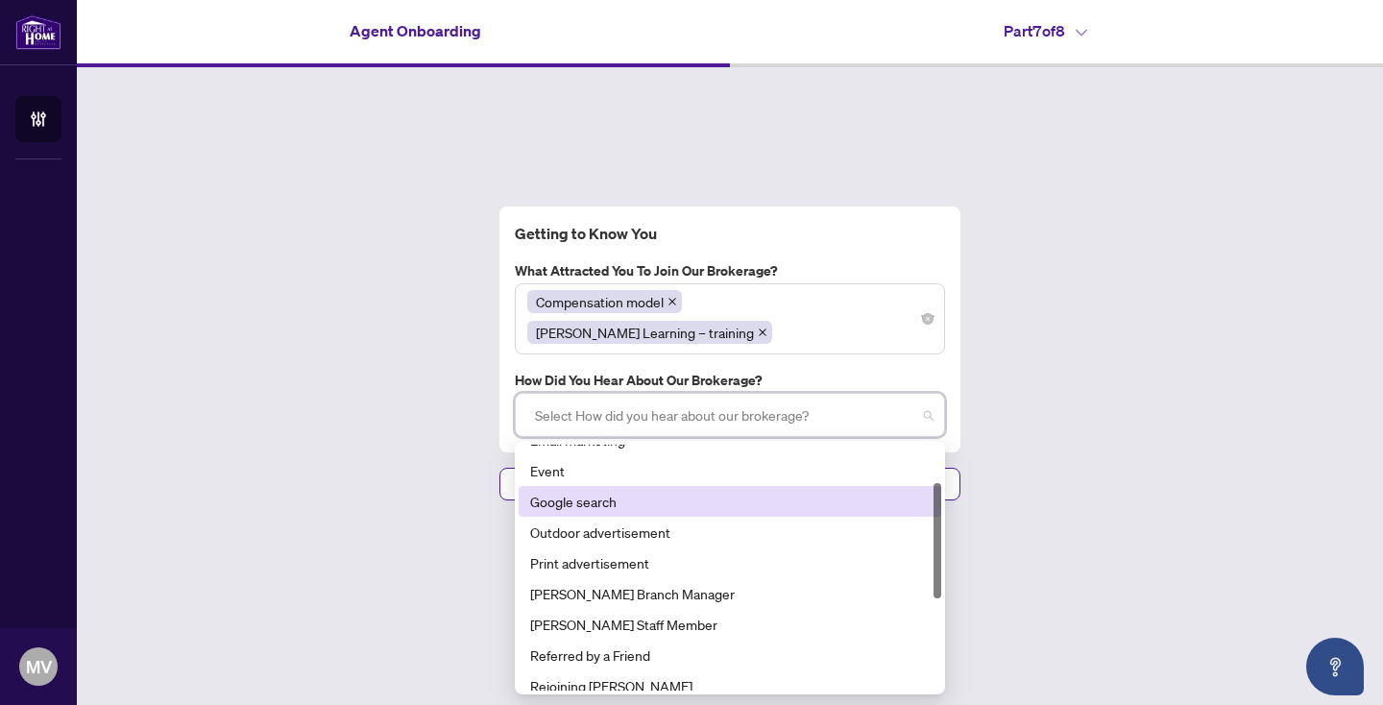
click at [628, 495] on div "Google search" at bounding box center [729, 501] width 399 height 21
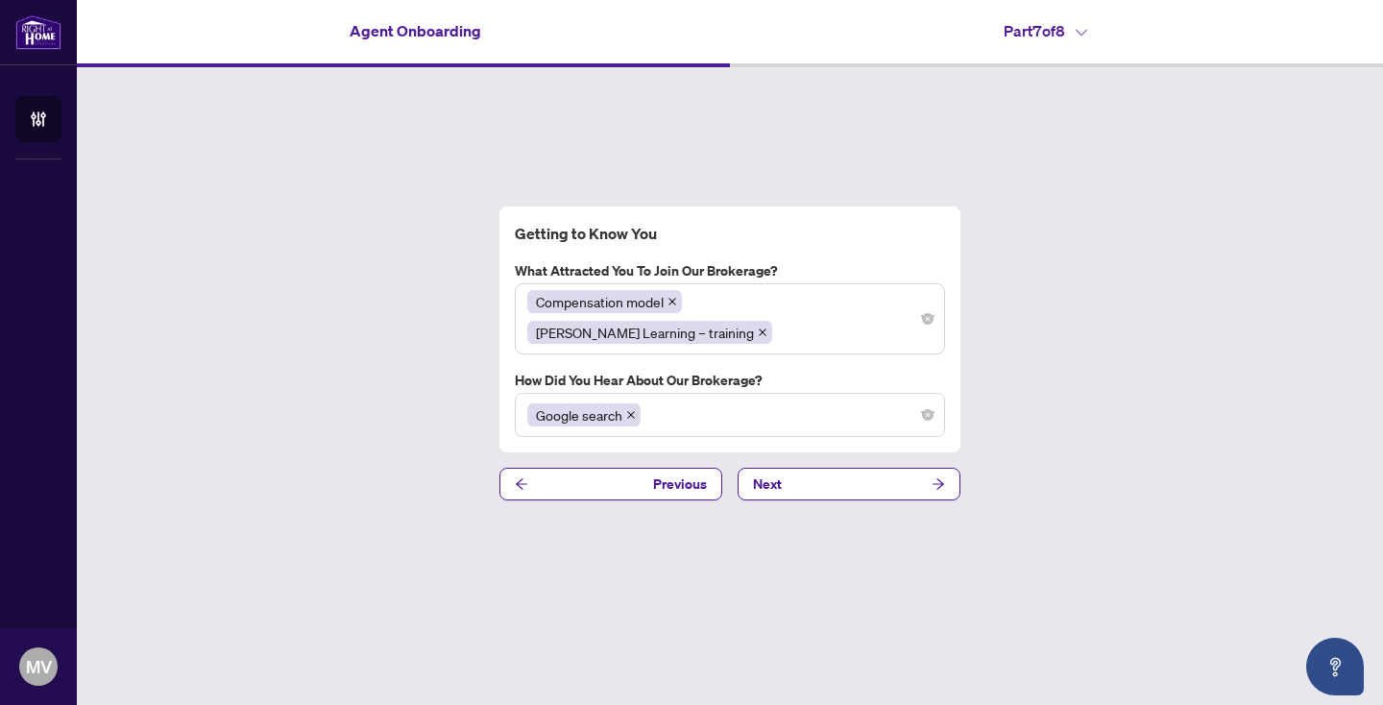
click at [1071, 367] on div "Getting to Know You What attracted you to join our brokerage? Compensation mode…" at bounding box center [730, 353] width 1306 height 572
click at [817, 473] on button "Next" at bounding box center [848, 484] width 223 height 33
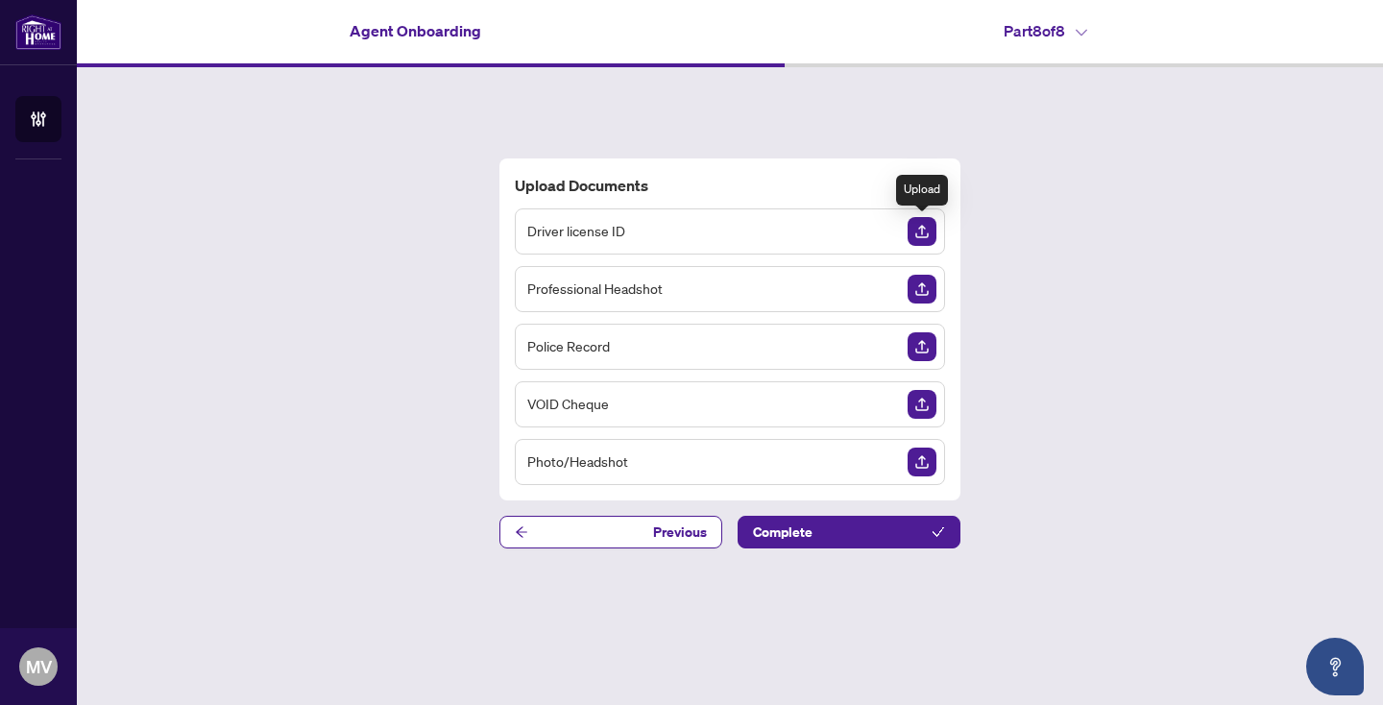
click at [920, 233] on img "Upload Document" at bounding box center [921, 231] width 29 height 29
click at [923, 348] on img "Upload Document" at bounding box center [921, 346] width 29 height 29
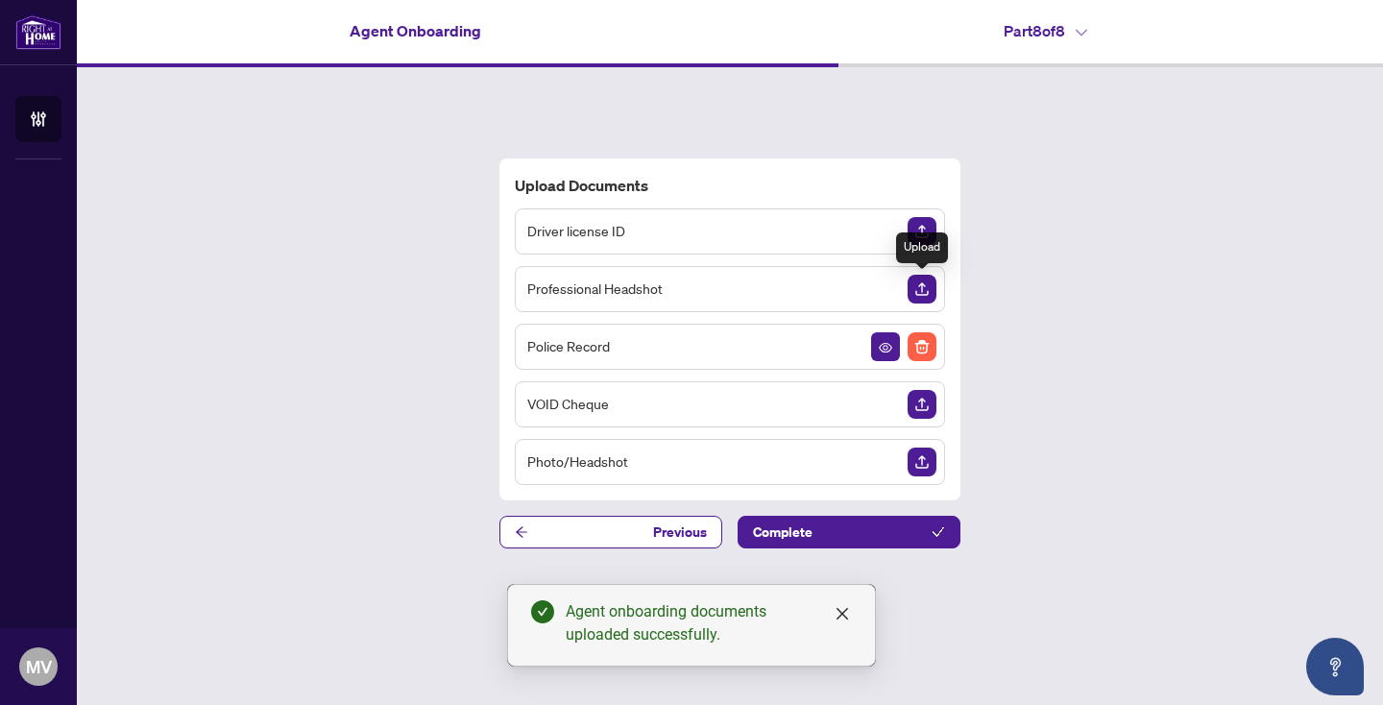
click at [919, 286] on img "Upload Document" at bounding box center [921, 289] width 29 height 29
click at [882, 286] on icon "View Document" at bounding box center [885, 290] width 13 height 10
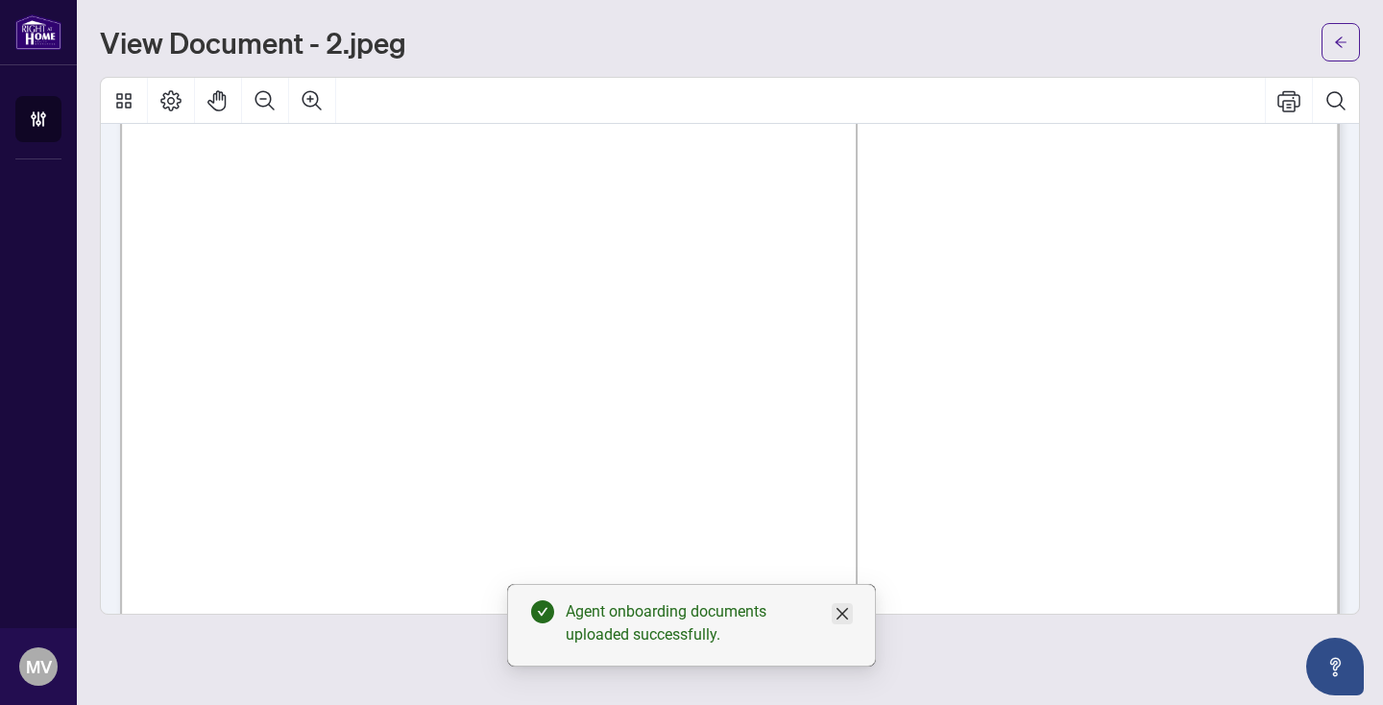
click at [850, 620] on link "Close" at bounding box center [842, 613] width 21 height 21
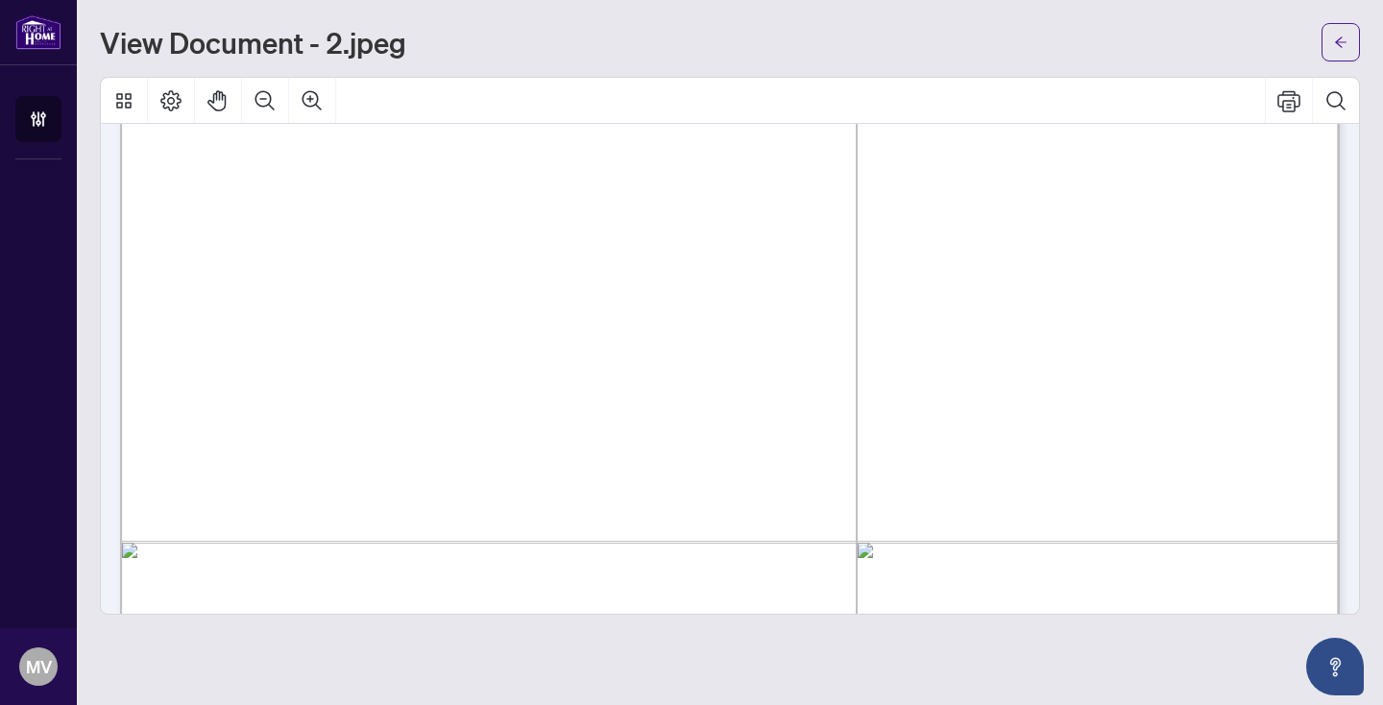
scroll to position [1008, 0]
click at [260, 100] on icon "Zoom Out" at bounding box center [264, 100] width 23 height 23
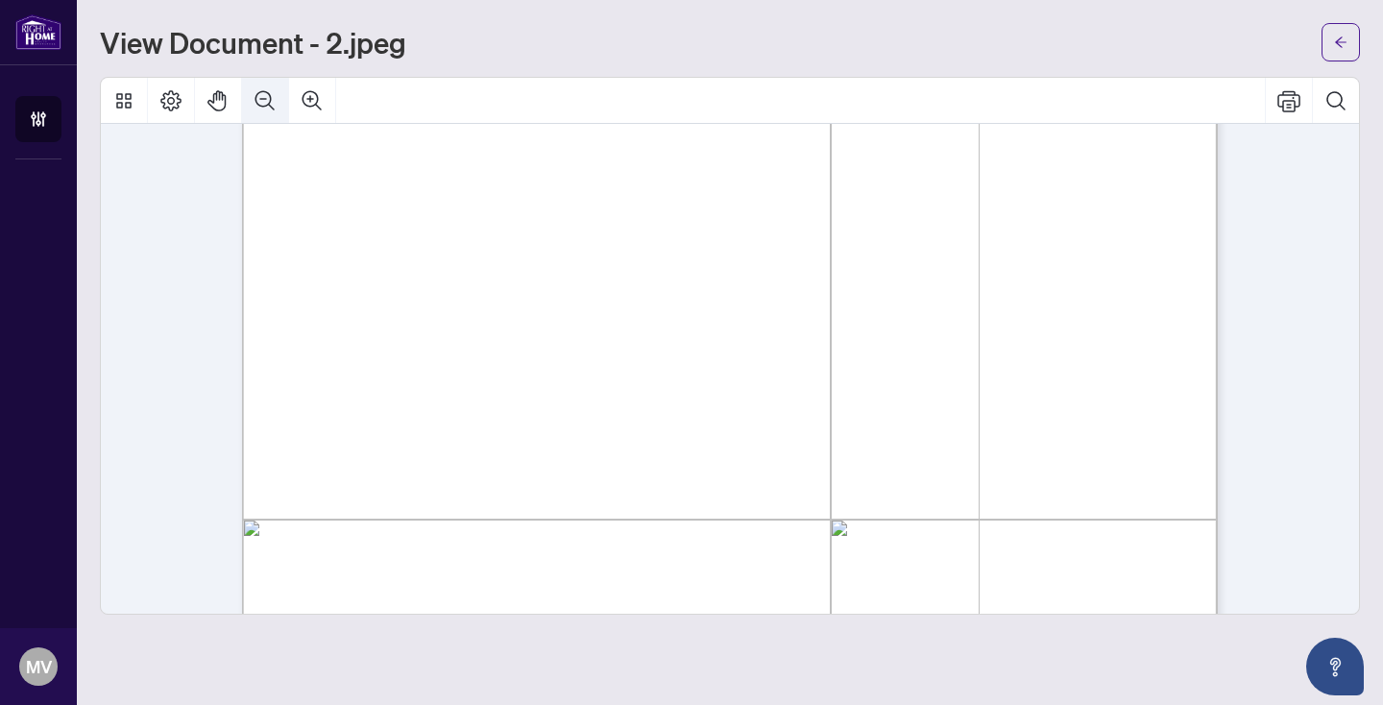
click at [260, 100] on icon "Zoom Out" at bounding box center [264, 100] width 23 height 23
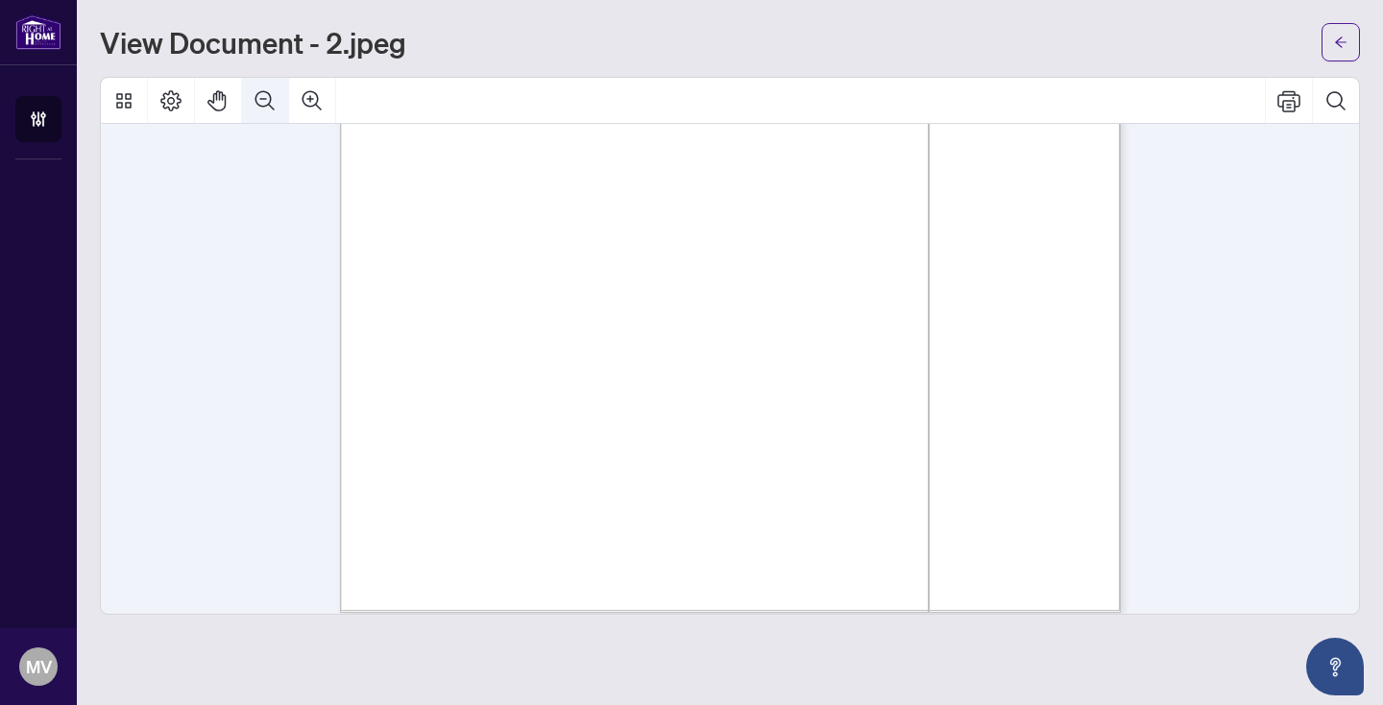
click at [260, 100] on icon "Zoom Out" at bounding box center [264, 100] width 23 height 23
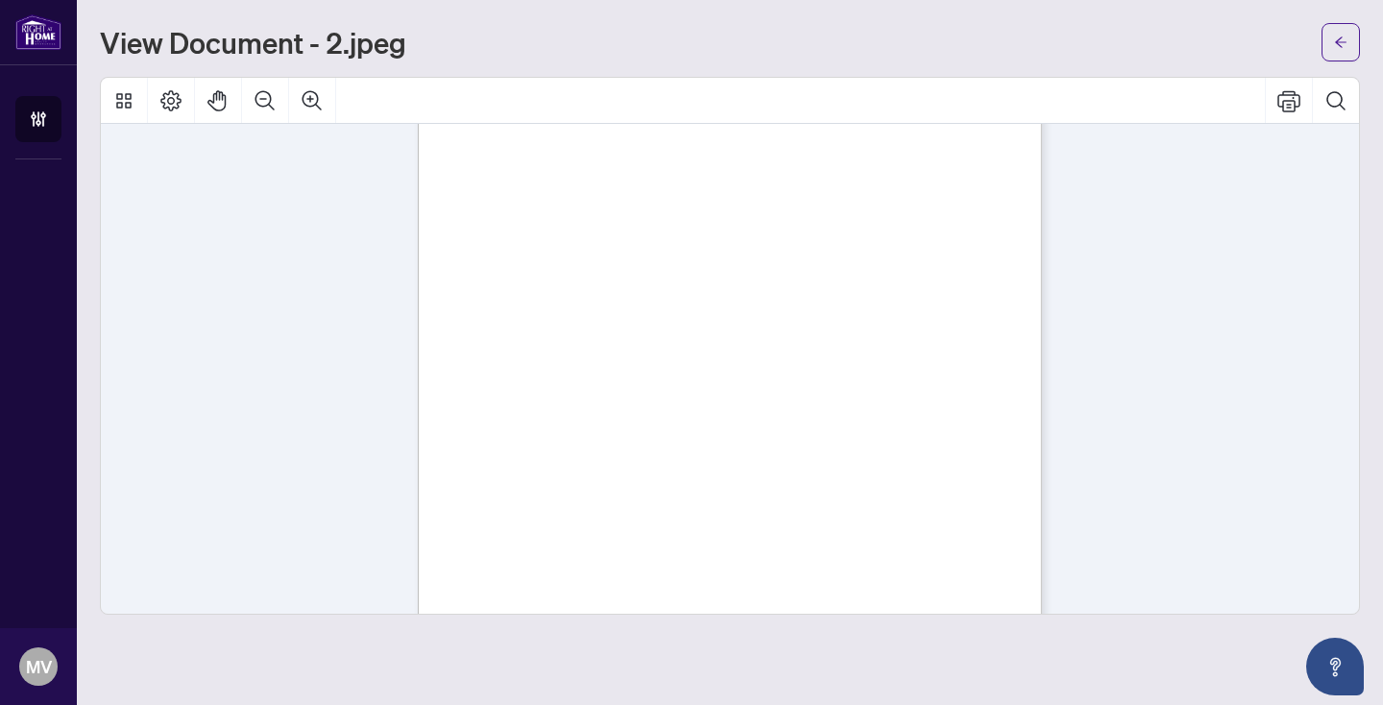
scroll to position [170, 0]
click at [264, 99] on icon "Zoom Out" at bounding box center [264, 99] width 19 height 19
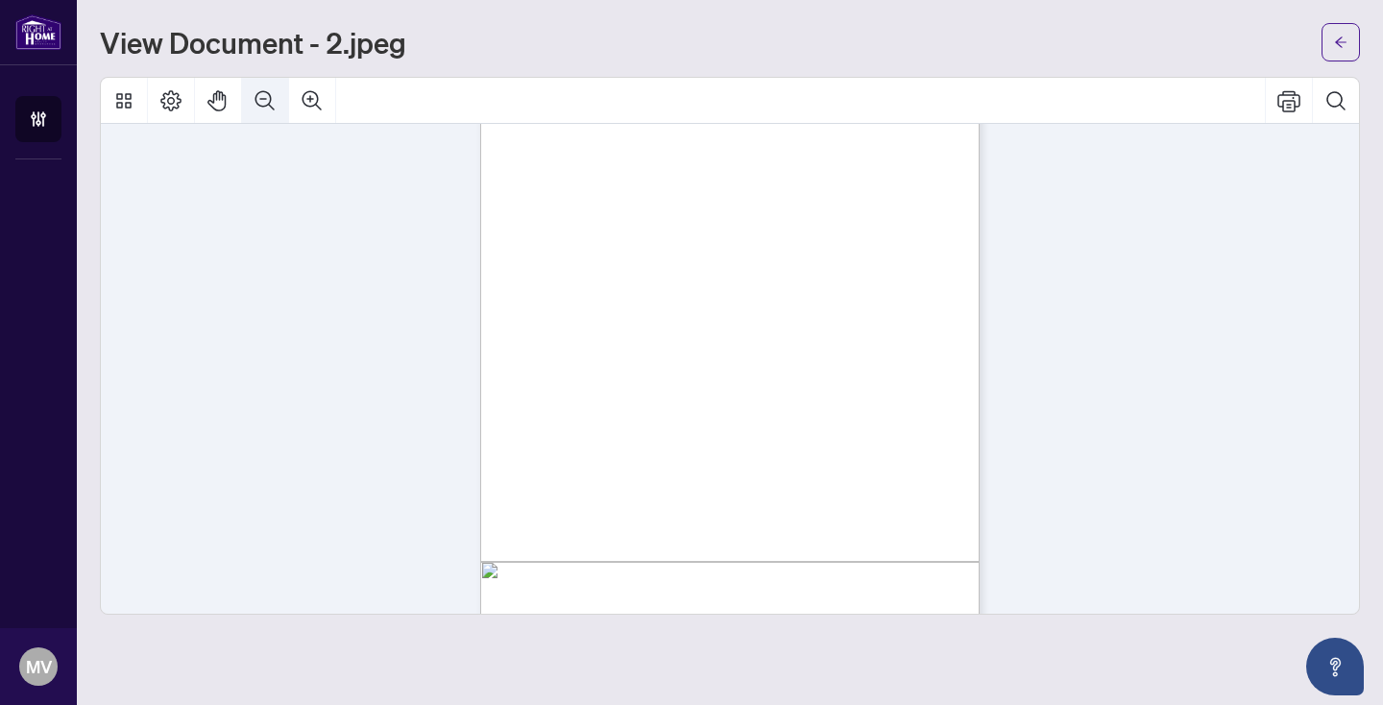
scroll to position [98, 0]
click at [264, 99] on icon "Zoom Out" at bounding box center [264, 99] width 19 height 19
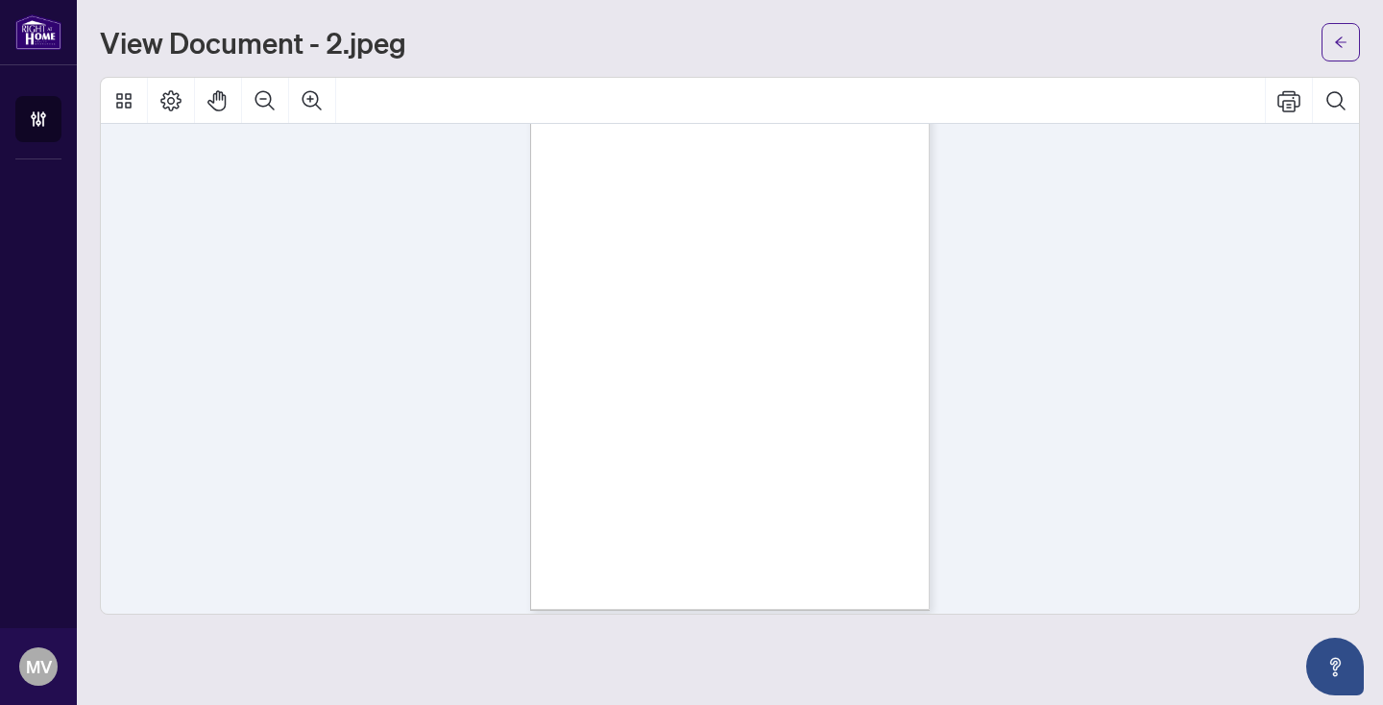
scroll to position [0, 0]
click at [176, 99] on icon "Page Layout" at bounding box center [170, 100] width 23 height 23
click at [129, 96] on icon "Thumbnails" at bounding box center [123, 100] width 23 height 23
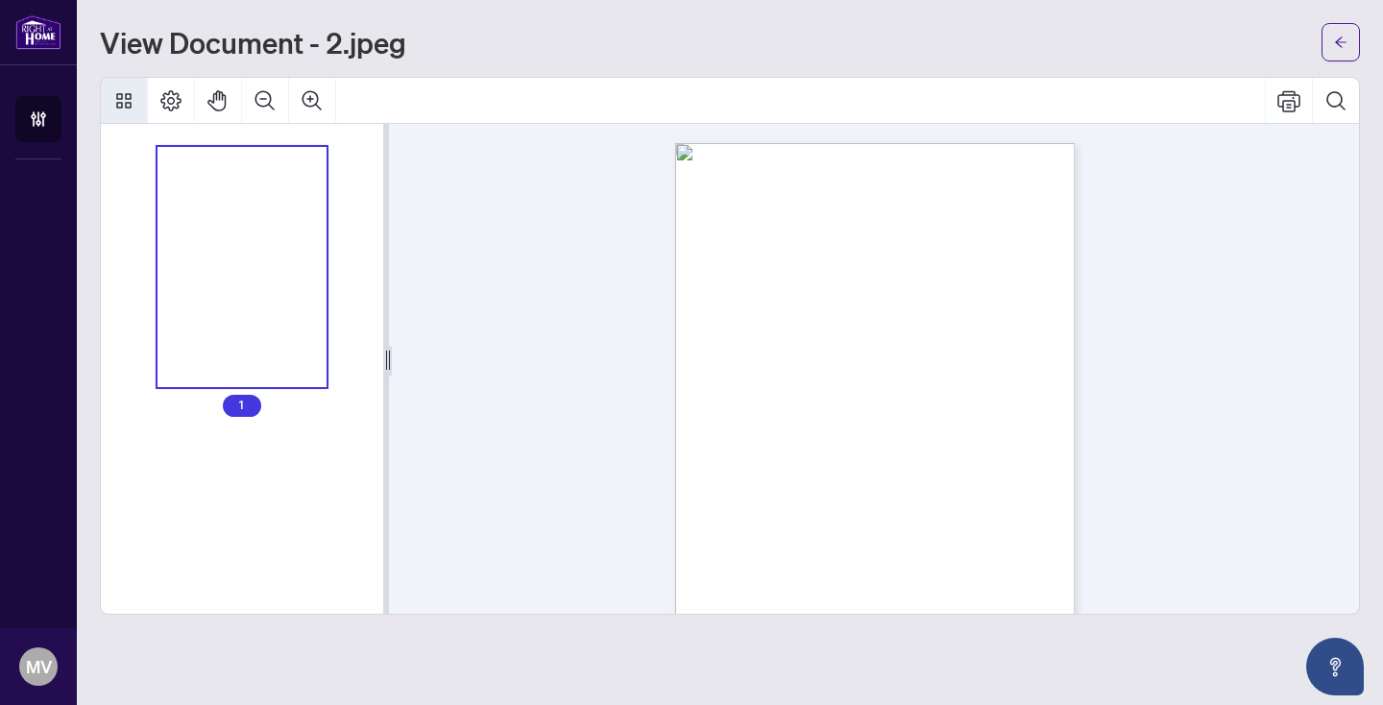
click at [245, 268] on div "Thumbnails" at bounding box center [242, 267] width 170 height 240
click at [671, 171] on div at bounding box center [598, 416] width 419 height 585
click at [1335, 43] on icon "arrow-left" at bounding box center [1340, 42] width 13 height 13
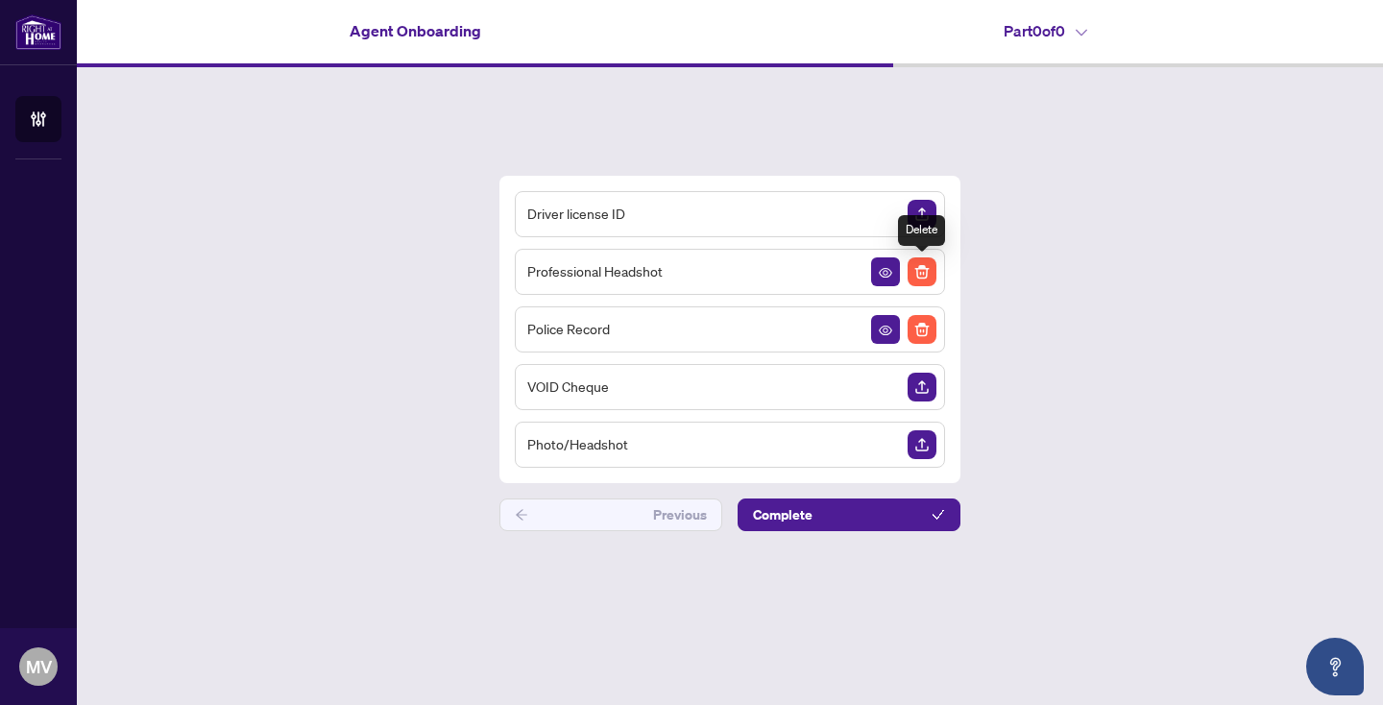
click at [925, 270] on img "Delete File" at bounding box center [921, 271] width 29 height 29
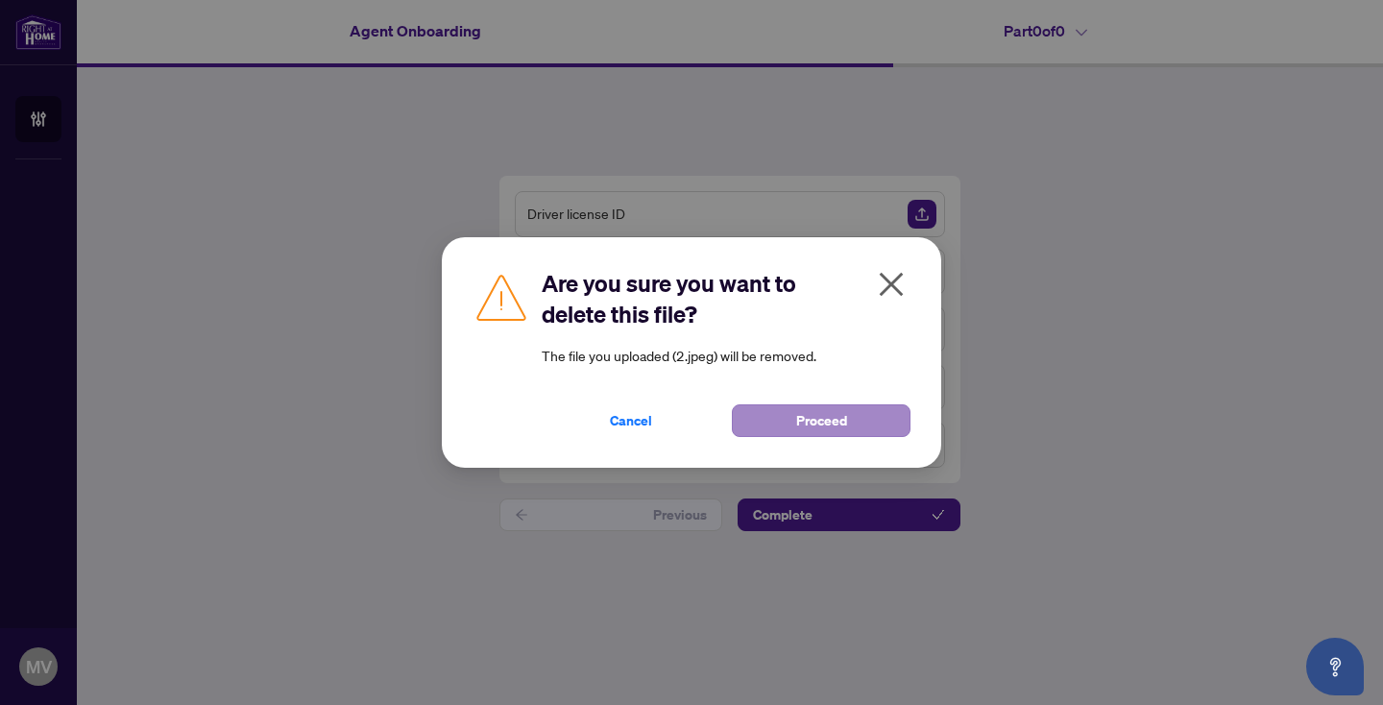
click at [777, 421] on button "Proceed" at bounding box center [821, 420] width 179 height 33
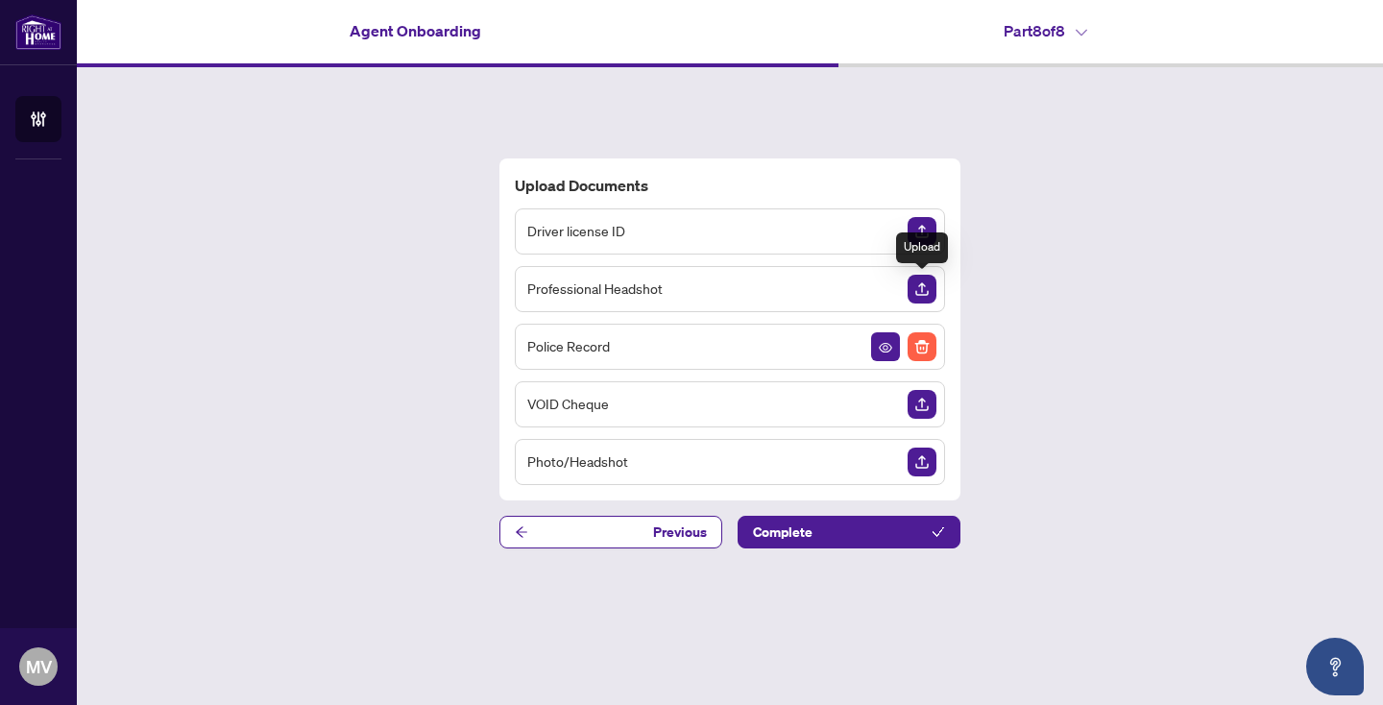
click at [913, 288] on img "Upload Document" at bounding box center [921, 289] width 29 height 29
click at [924, 403] on img "Upload Document" at bounding box center [921, 404] width 29 height 29
click at [918, 230] on img "Upload Document" at bounding box center [921, 231] width 29 height 29
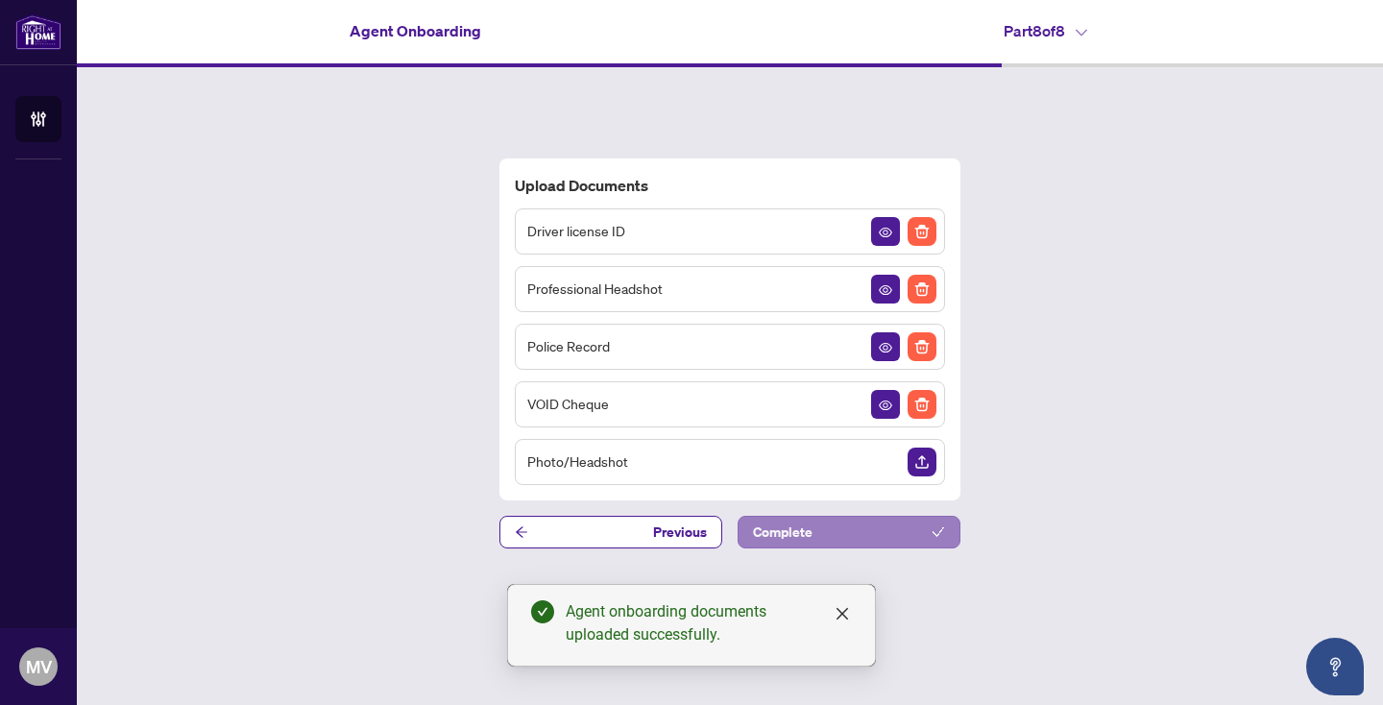
click at [860, 533] on button "Complete" at bounding box center [848, 532] width 223 height 33
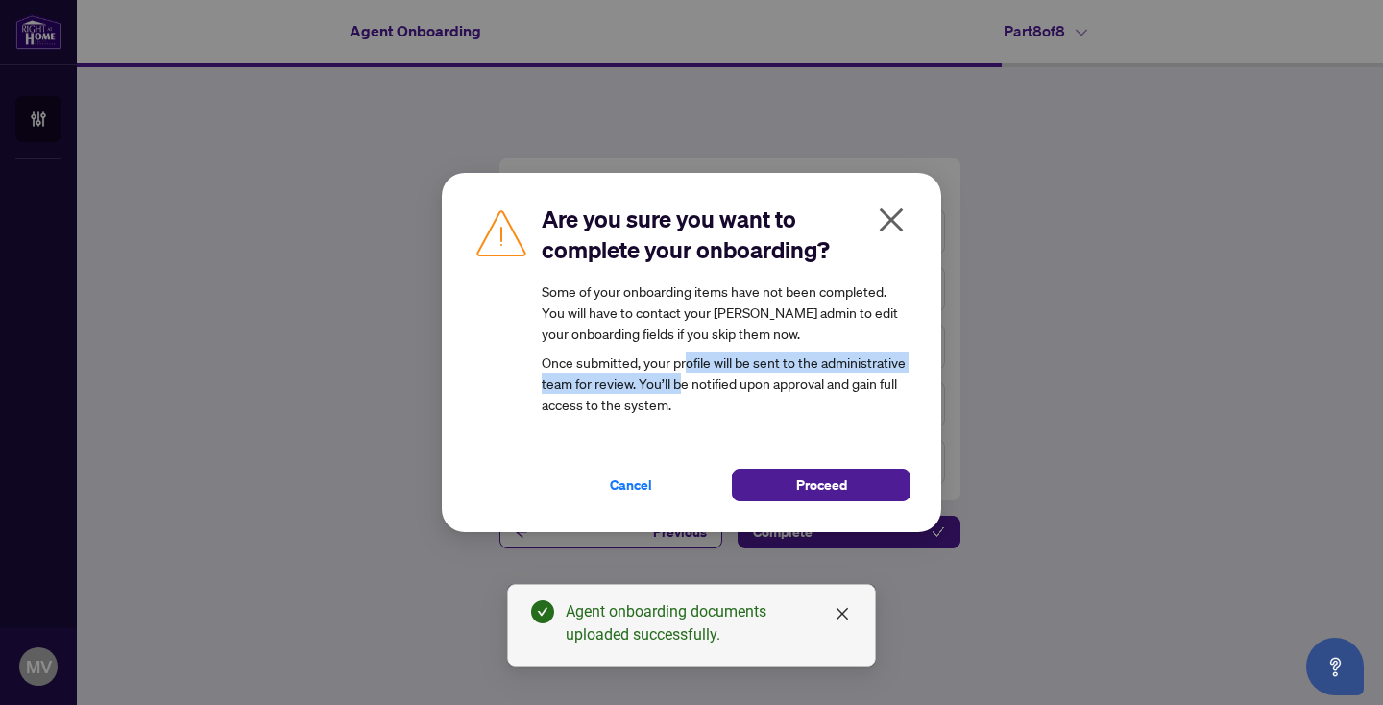
drag, startPoint x: 687, startPoint y: 362, endPoint x: 682, endPoint y: 392, distance: 30.3
click at [682, 392] on article "Some of your onboarding items have not been completed. You will have to contact…" at bounding box center [726, 347] width 369 height 134
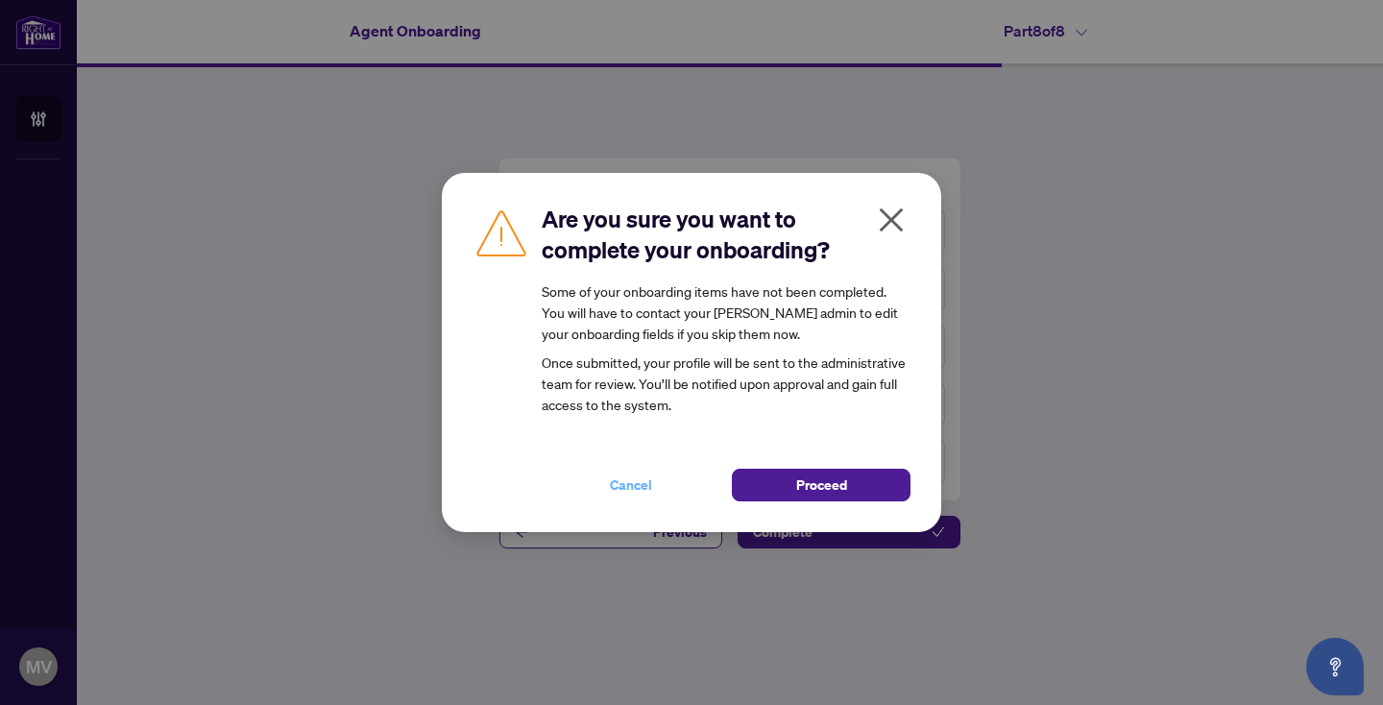
click at [656, 488] on button "Cancel" at bounding box center [631, 485] width 179 height 33
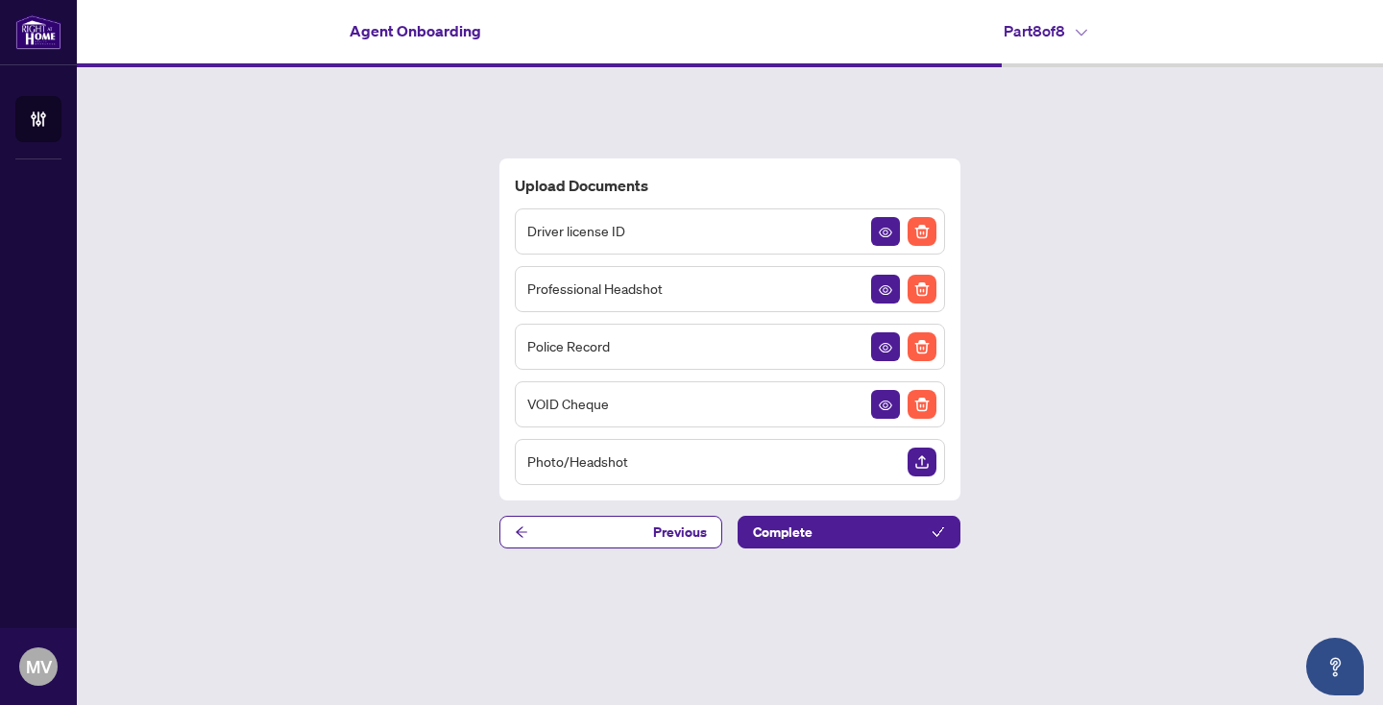
click at [402, 41] on h4 "Agent Onboarding" at bounding box center [416, 30] width 132 height 23
click at [1022, 41] on h4 "Part 8 of 8" at bounding box center [1045, 30] width 84 height 23
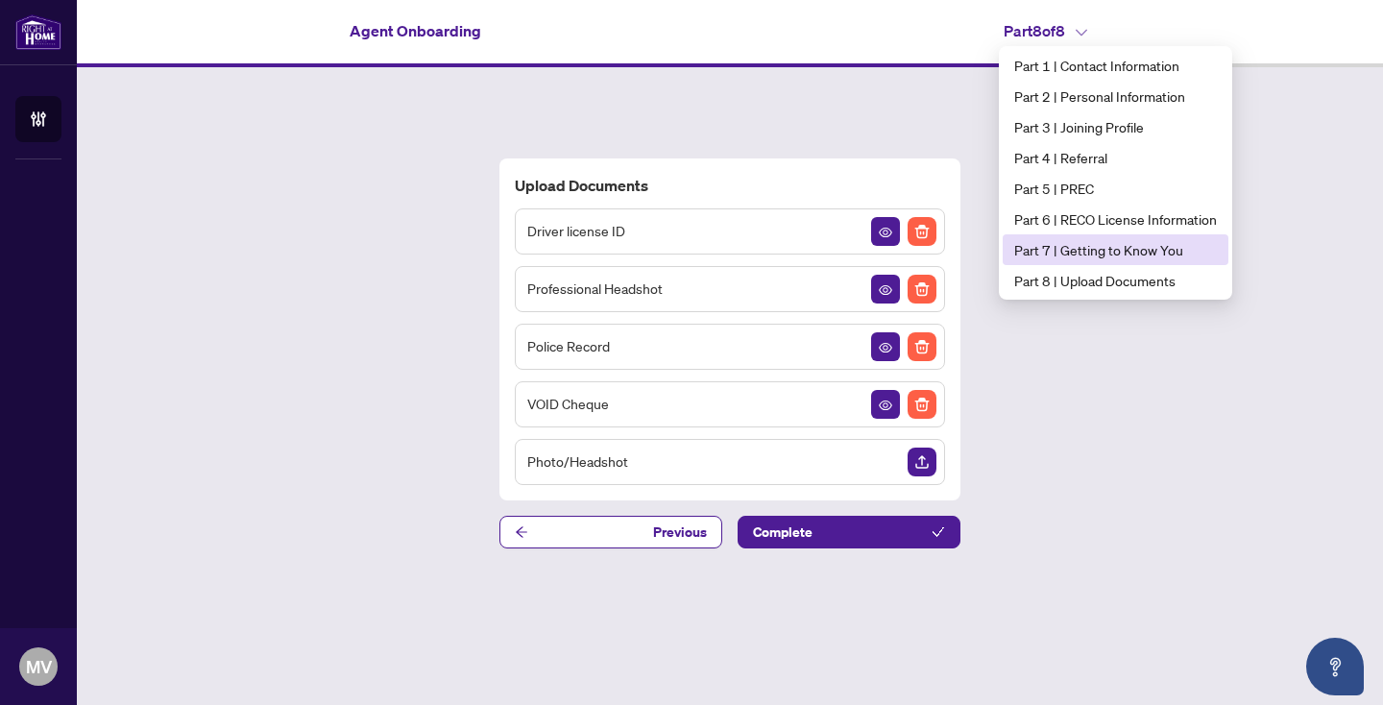
click at [1121, 245] on span "Part 7 | Getting to Know You" at bounding box center [1115, 249] width 203 height 21
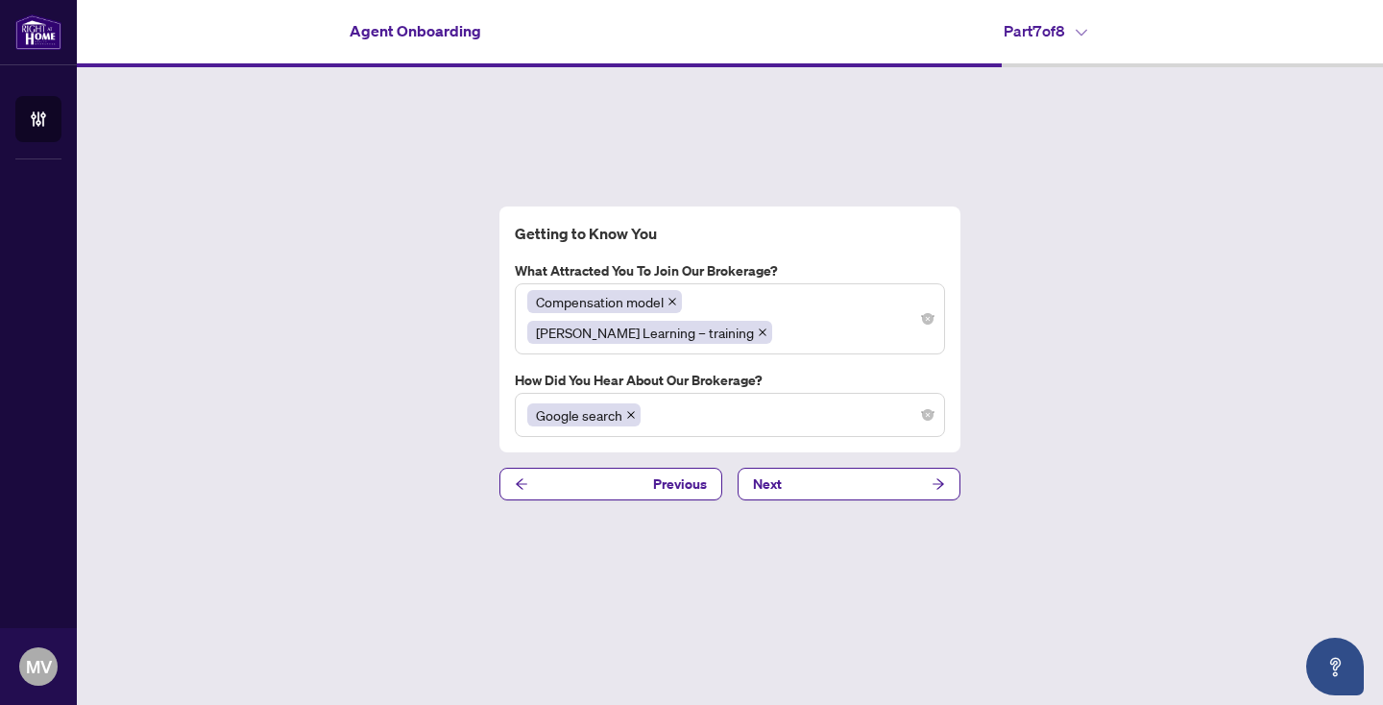
click at [1067, 24] on h4 "Part 7 of 8" at bounding box center [1045, 30] width 84 height 23
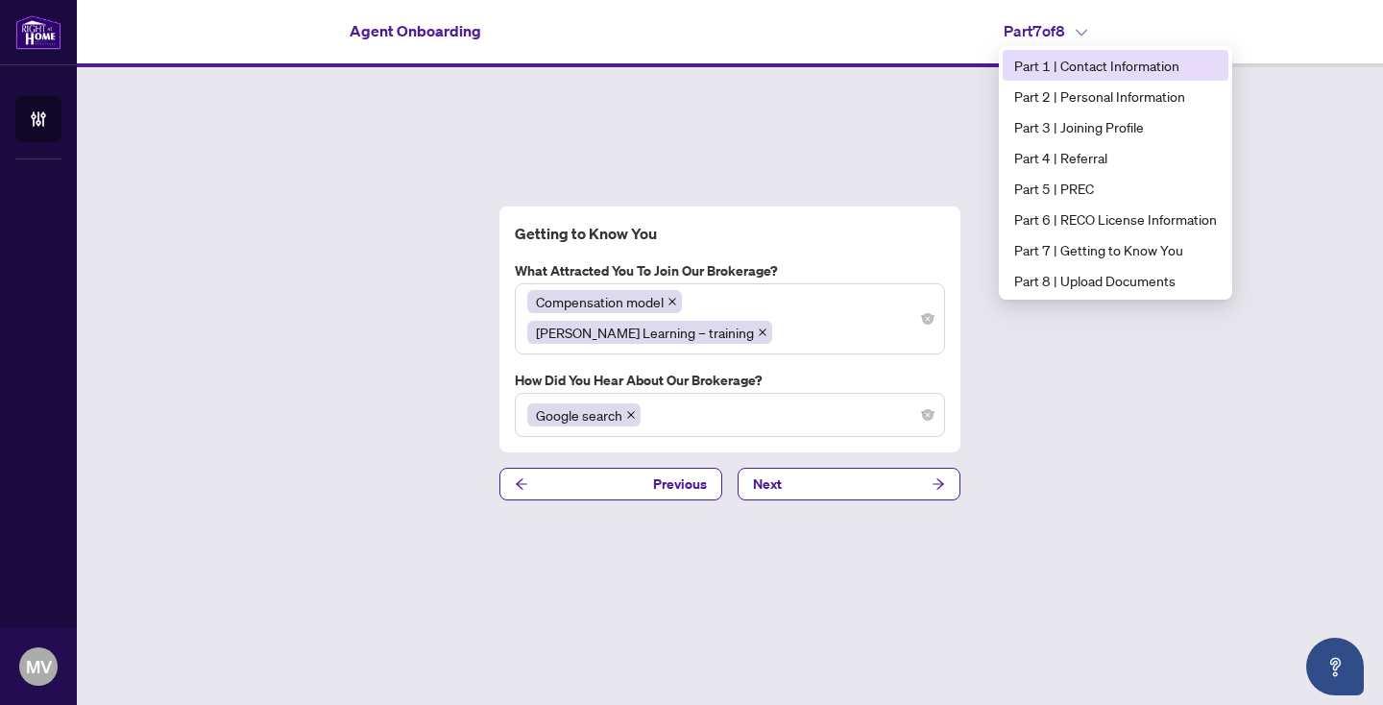
click at [1070, 68] on span "Part 1 | Contact Information" at bounding box center [1115, 65] width 203 height 21
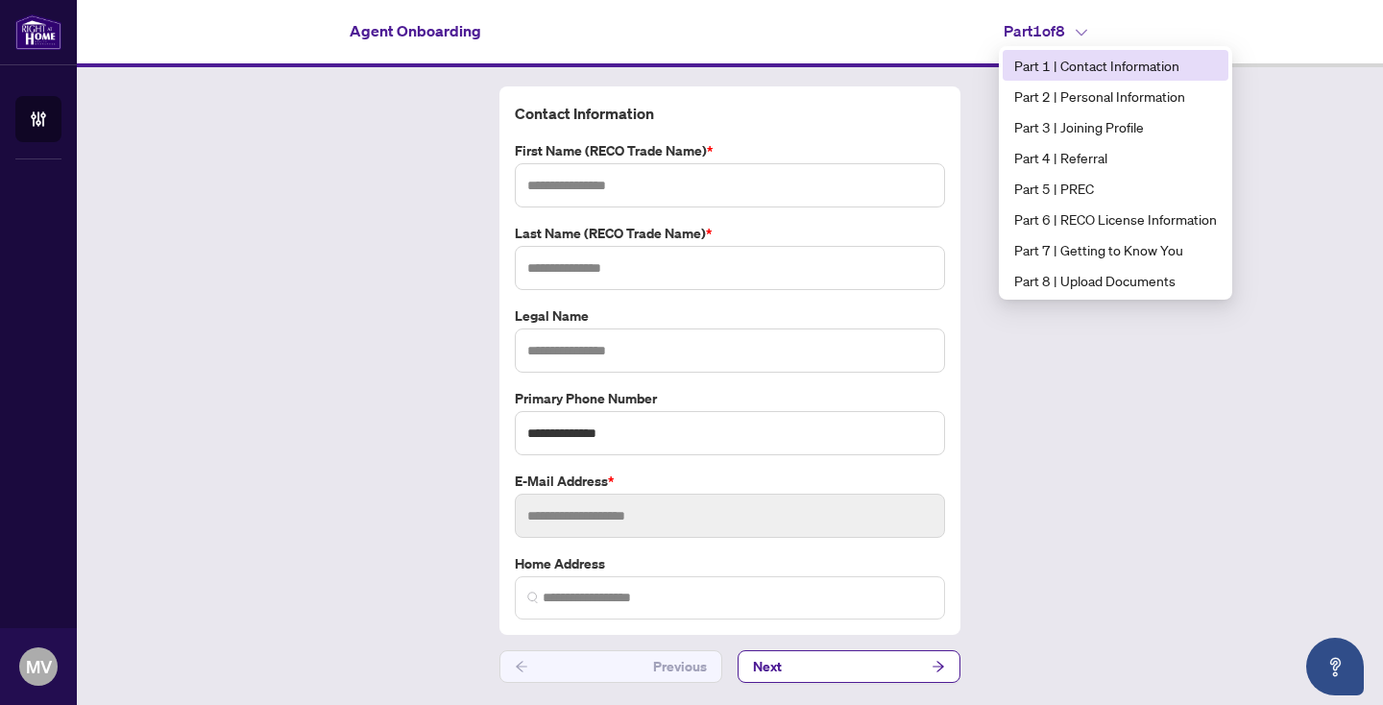
type input "****"
type input "**********"
type input "*"
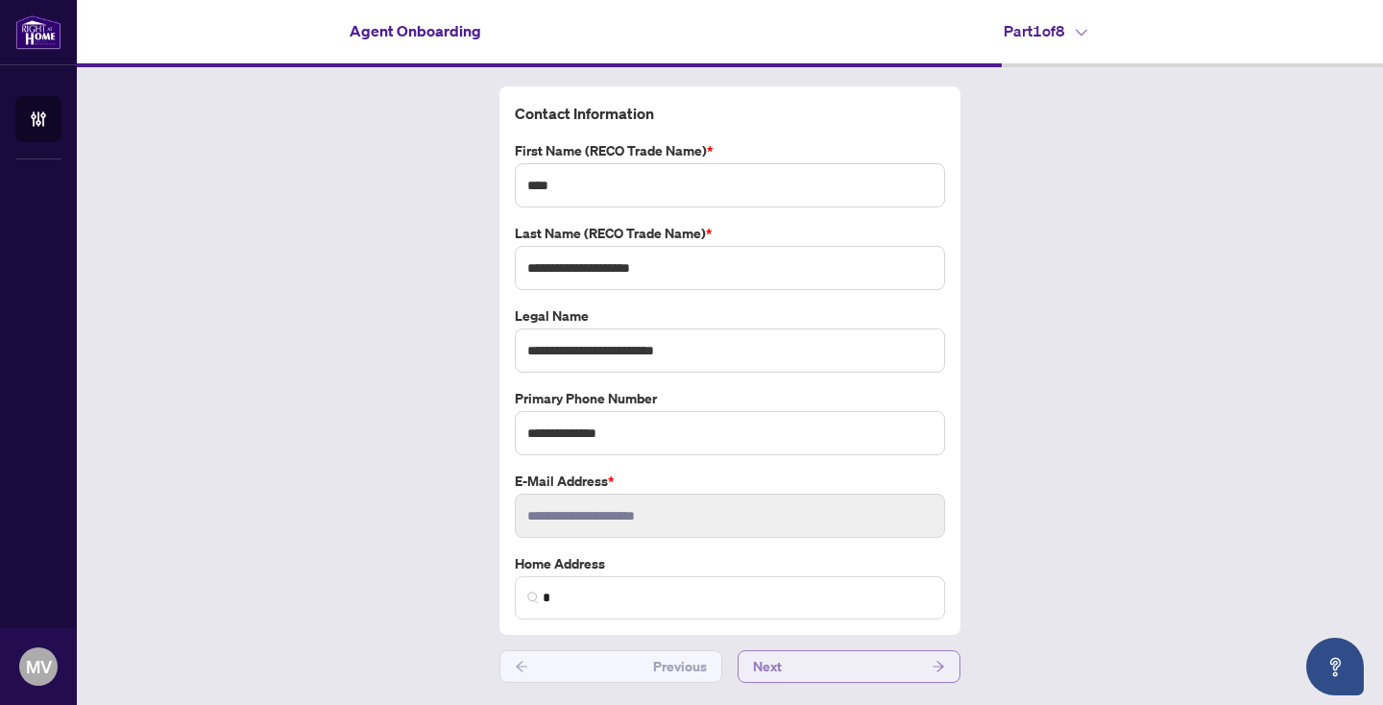
click at [834, 659] on button "Next" at bounding box center [848, 666] width 223 height 33
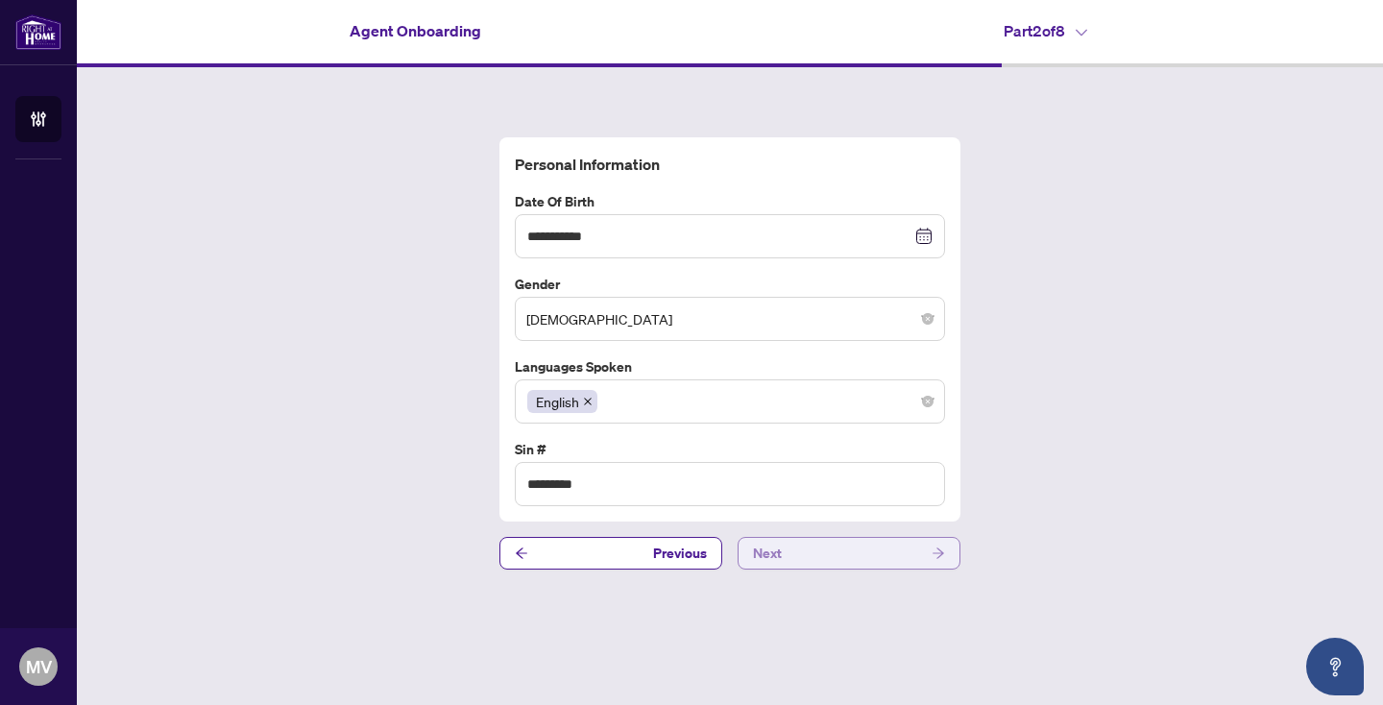
click at [846, 551] on button "Next" at bounding box center [848, 553] width 223 height 33
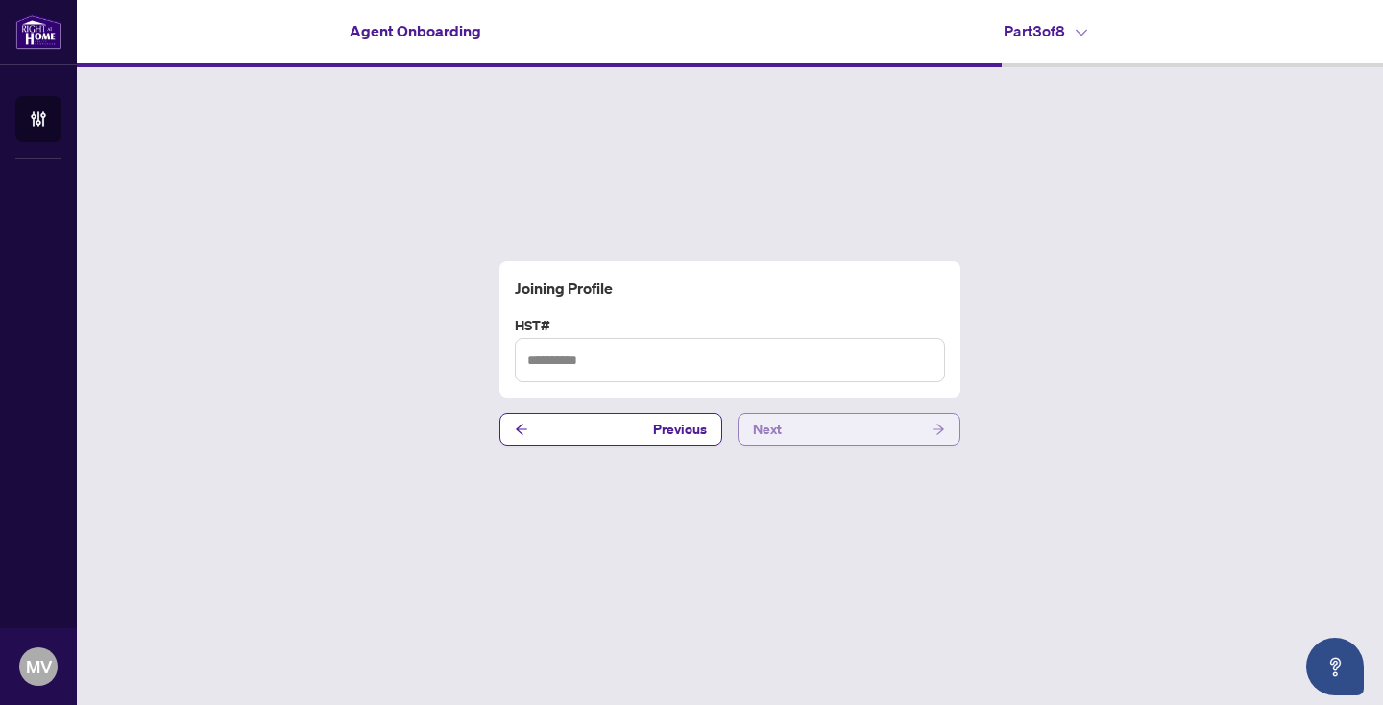
click at [809, 428] on button "Next" at bounding box center [848, 429] width 223 height 33
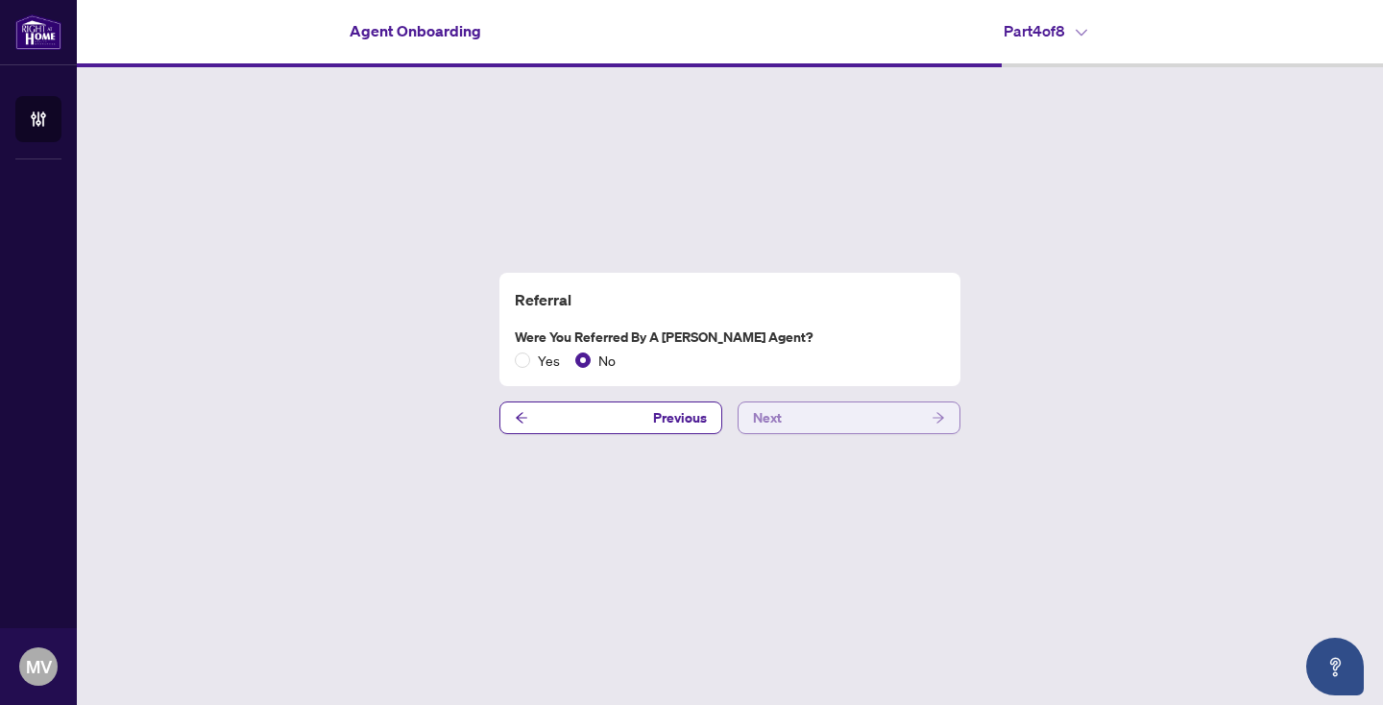
click at [811, 416] on button "Next" at bounding box center [848, 417] width 223 height 33
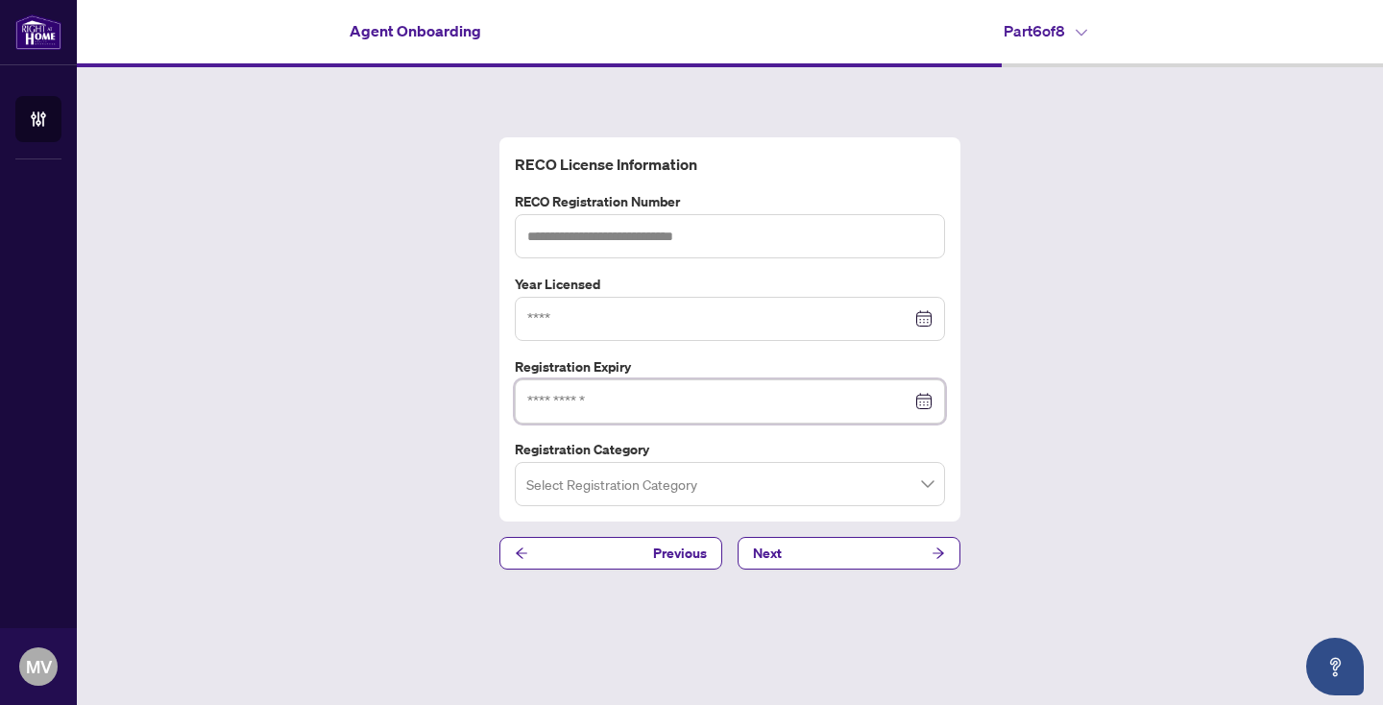
click at [658, 391] on input at bounding box center [719, 401] width 384 height 21
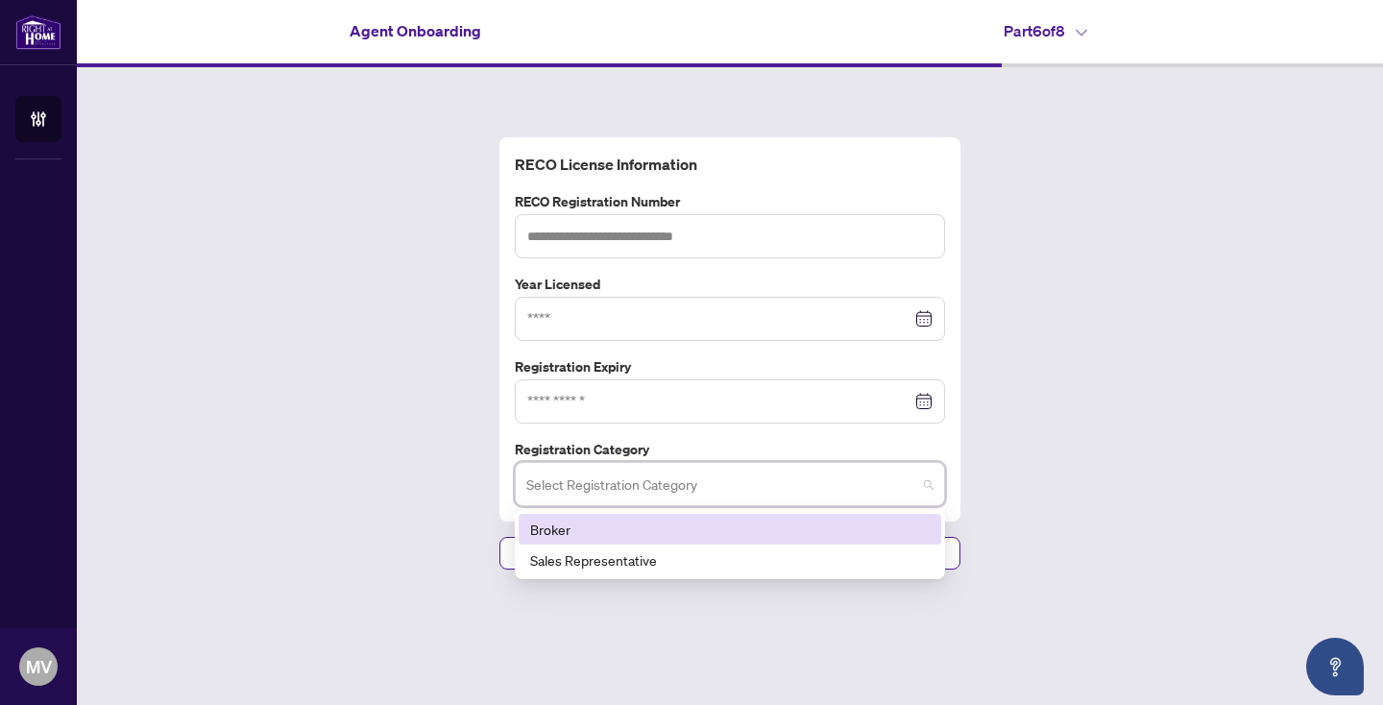
click at [663, 471] on input "search" at bounding box center [721, 487] width 390 height 42
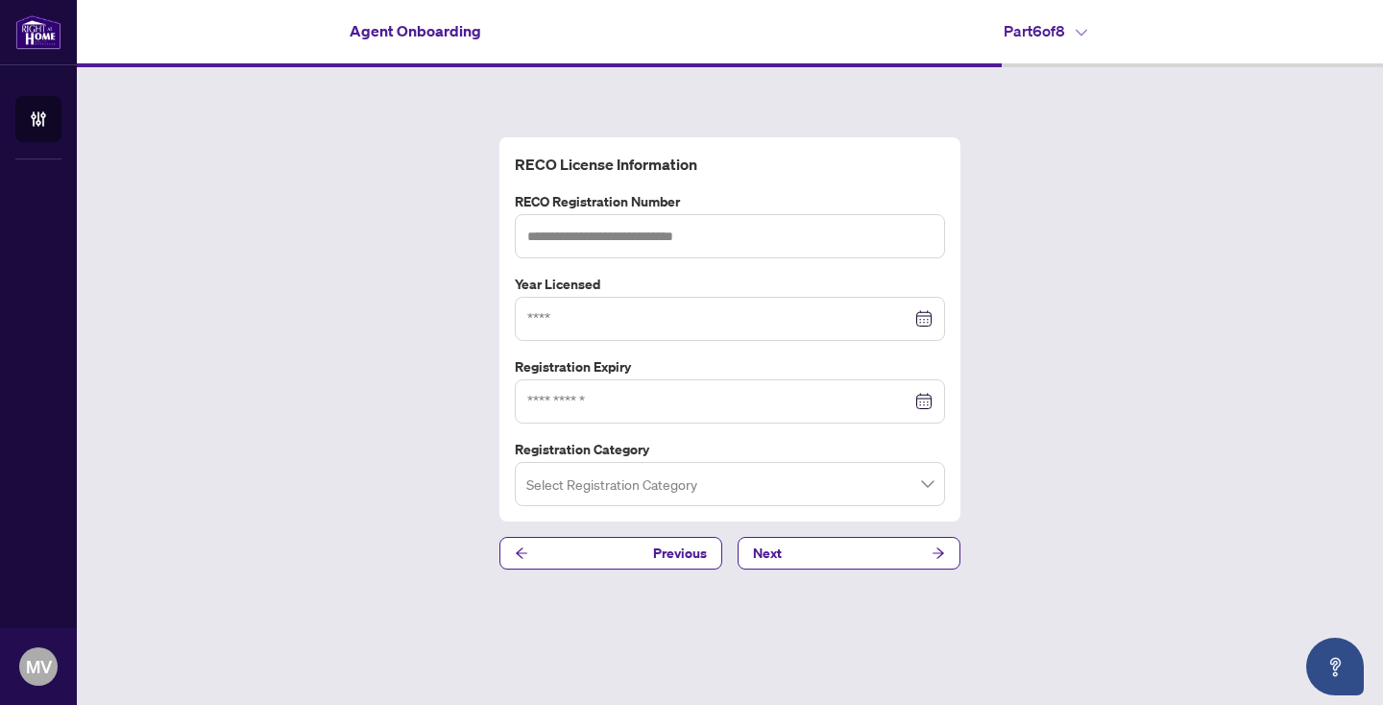
click at [1020, 438] on div "RECO License Information RECO Registration Number Year Licensed Registration Ex…" at bounding box center [730, 353] width 1306 height 572
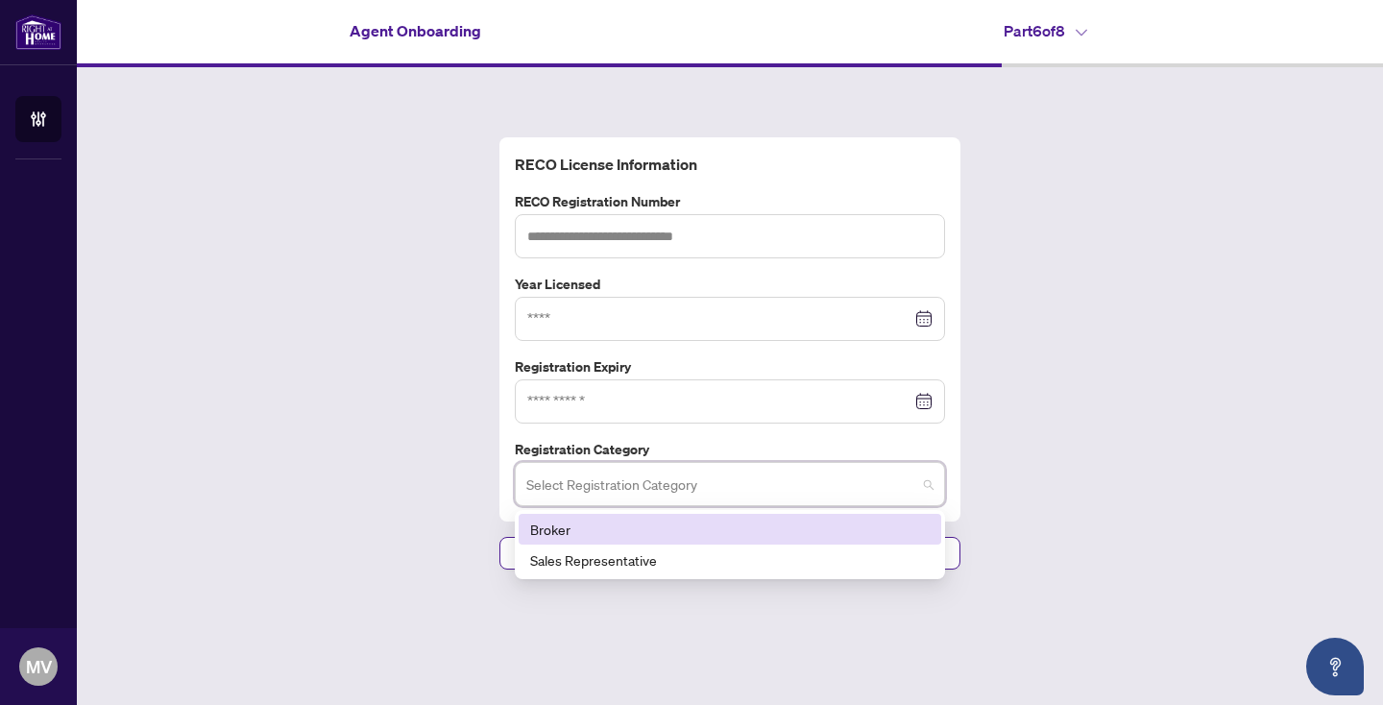
click at [808, 480] on input "search" at bounding box center [721, 487] width 390 height 42
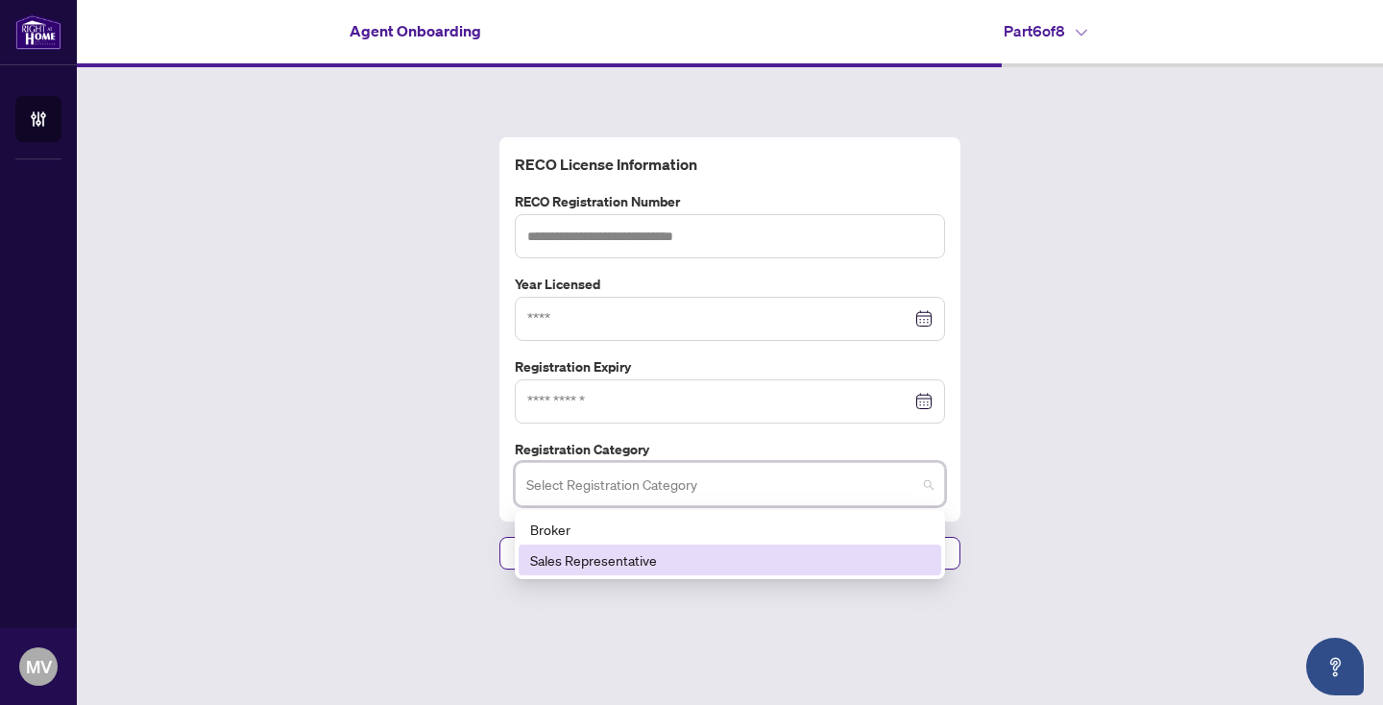
click at [656, 566] on div "Sales Representative" at bounding box center [729, 559] width 399 height 21
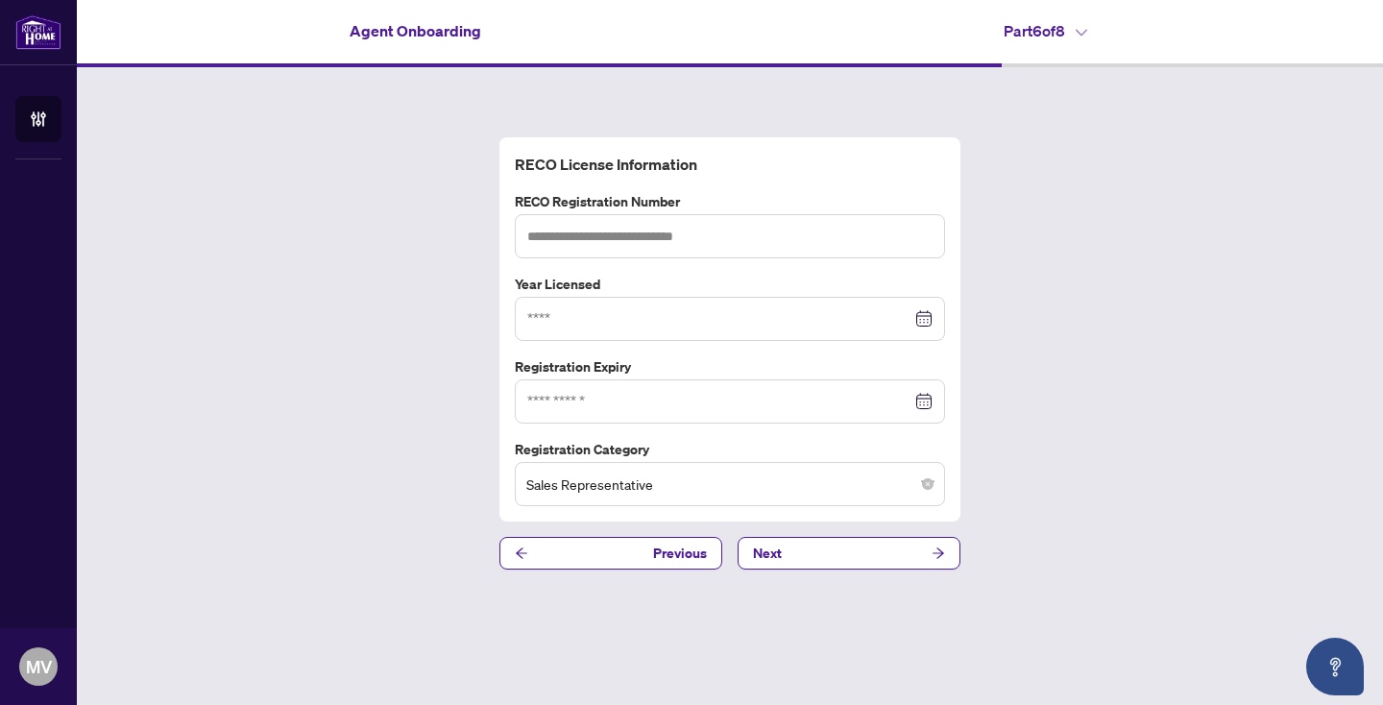
click at [1025, 349] on div "RECO License Information RECO Registration Number Year Licensed Registration Ex…" at bounding box center [730, 353] width 1306 height 572
click at [862, 550] on button "Next" at bounding box center [848, 553] width 223 height 33
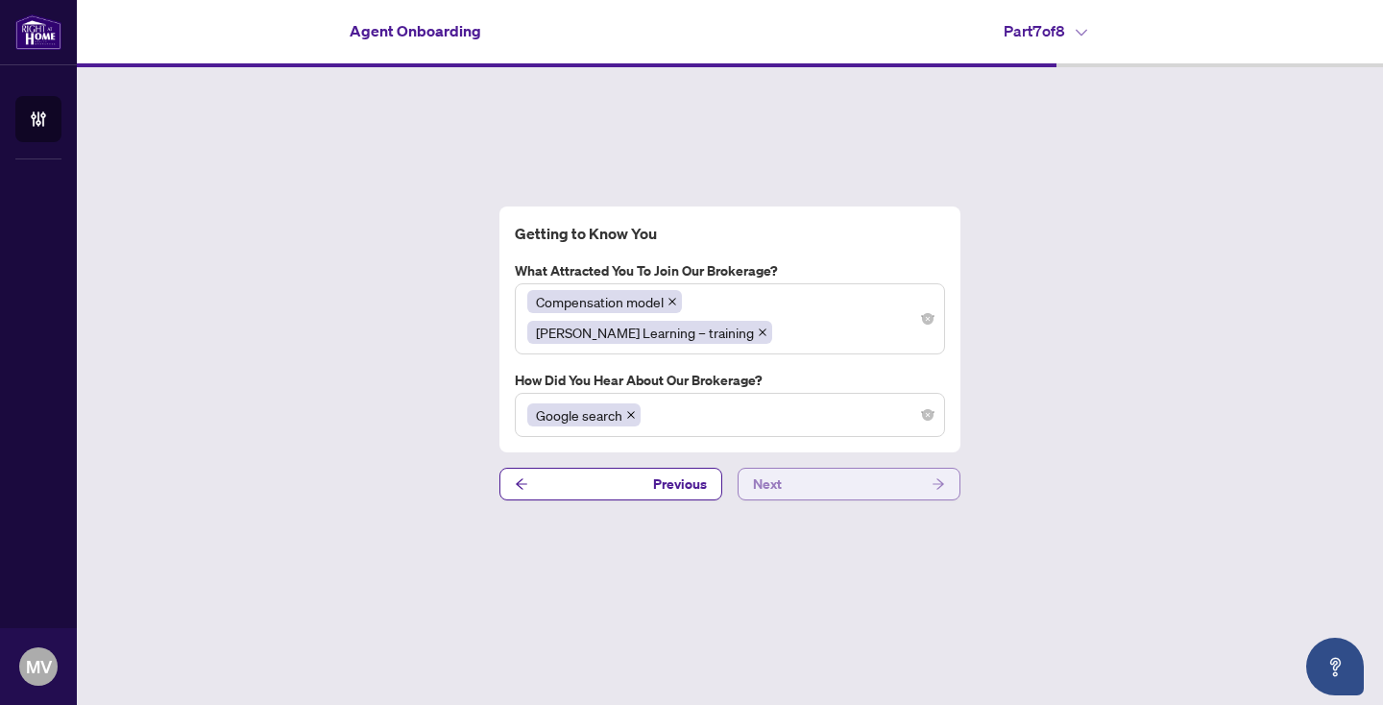
click at [834, 470] on button "Next" at bounding box center [848, 484] width 223 height 33
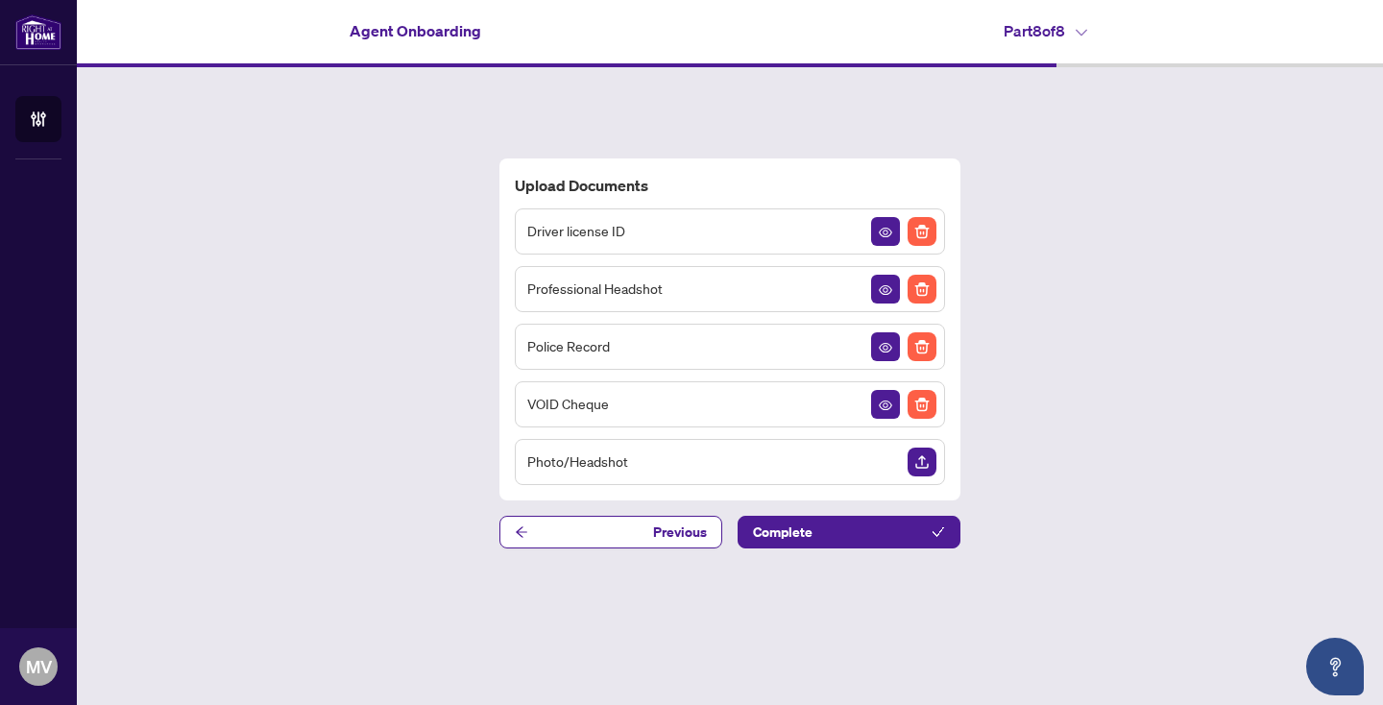
click at [1062, 35] on h4 "Part 8 of 8" at bounding box center [1045, 30] width 84 height 23
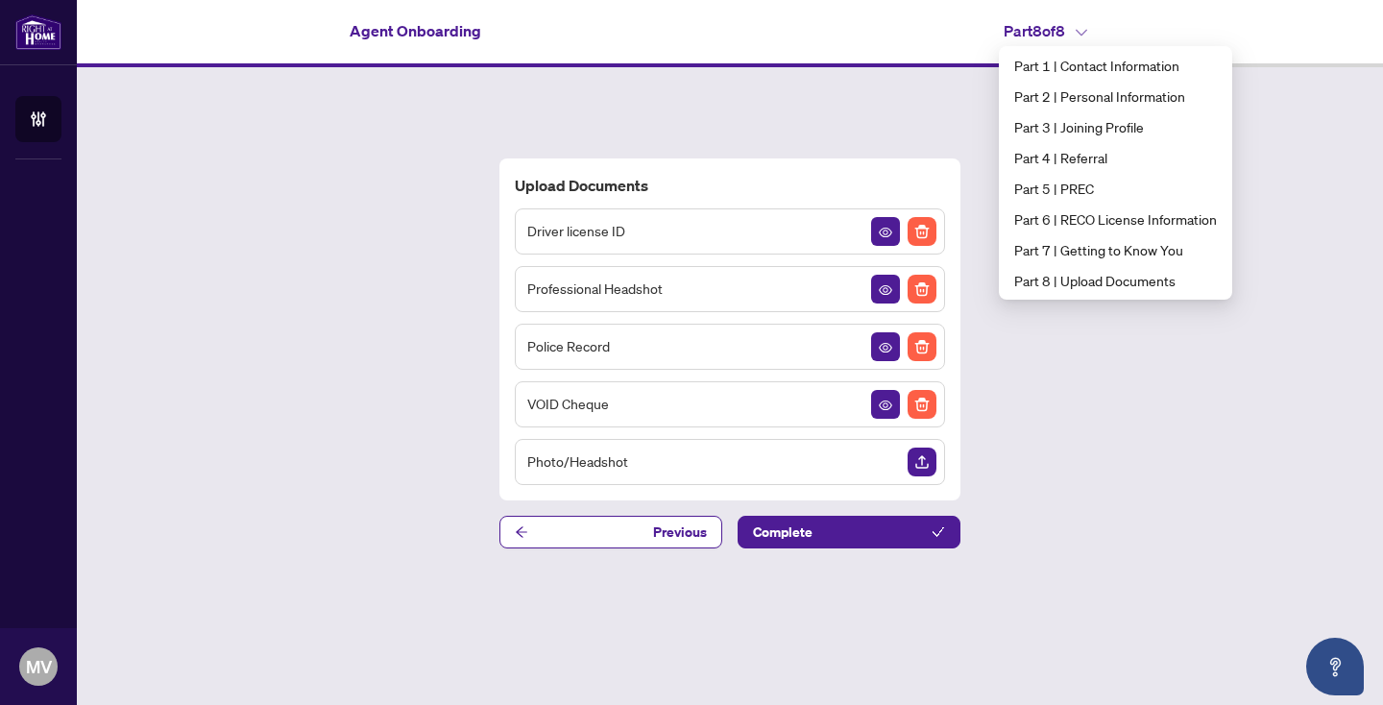
click at [1062, 35] on h4 "Part 8 of 8" at bounding box center [1045, 30] width 84 height 23
